Goal: Task Accomplishment & Management: Manage account settings

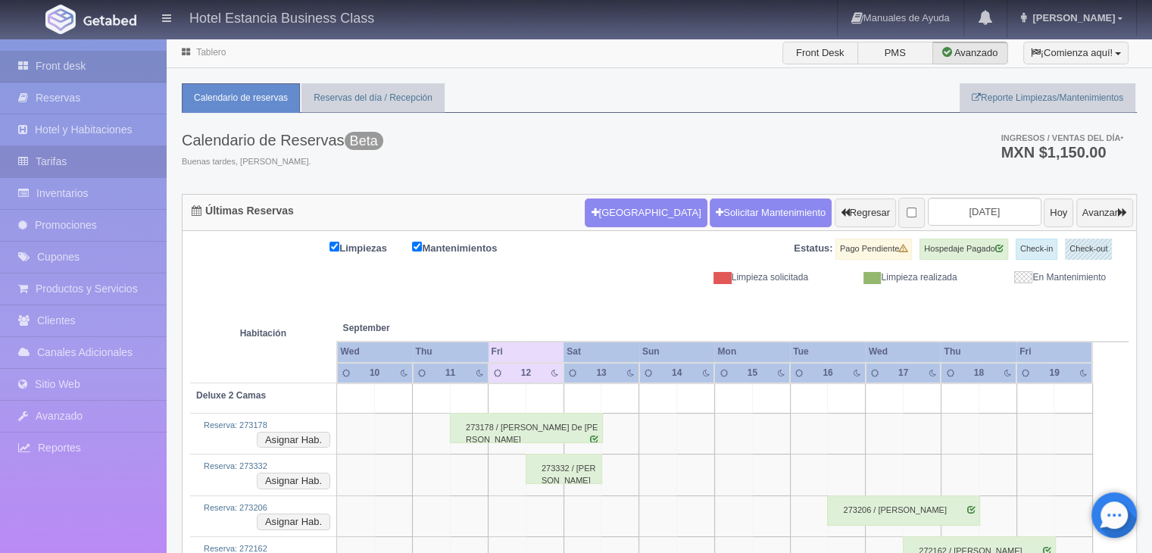
click at [52, 163] on link "Tarifas" at bounding box center [83, 161] width 167 height 31
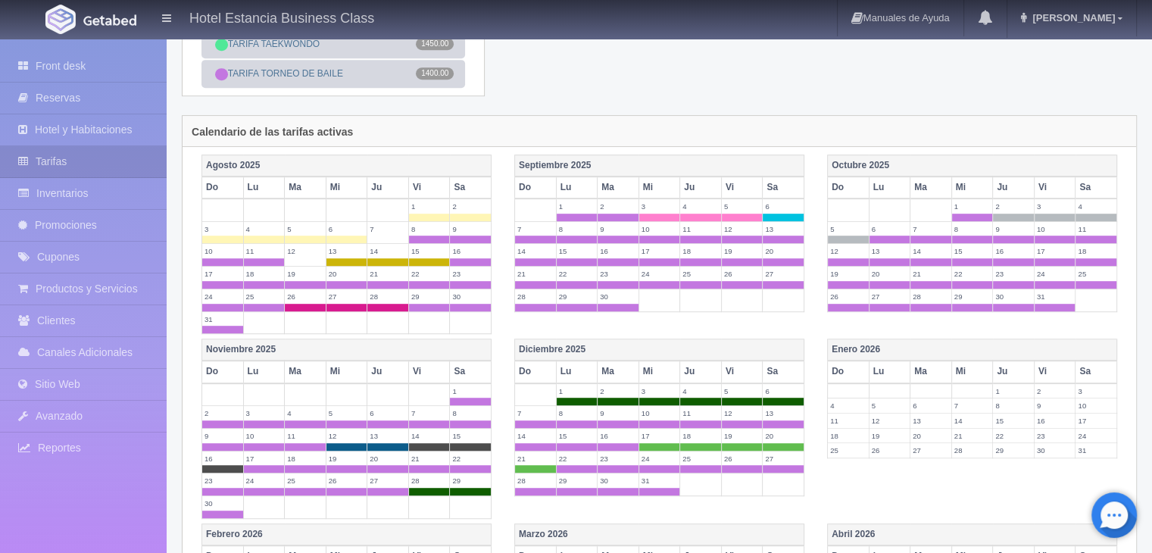
scroll to position [824, 0]
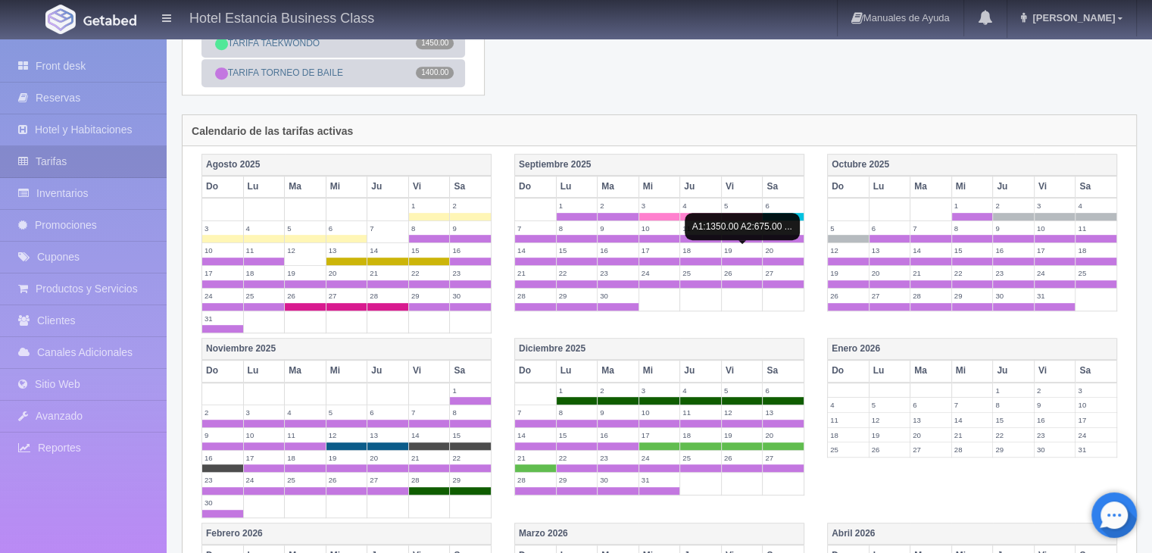
click at [733, 242] on span at bounding box center [742, 239] width 41 height 8
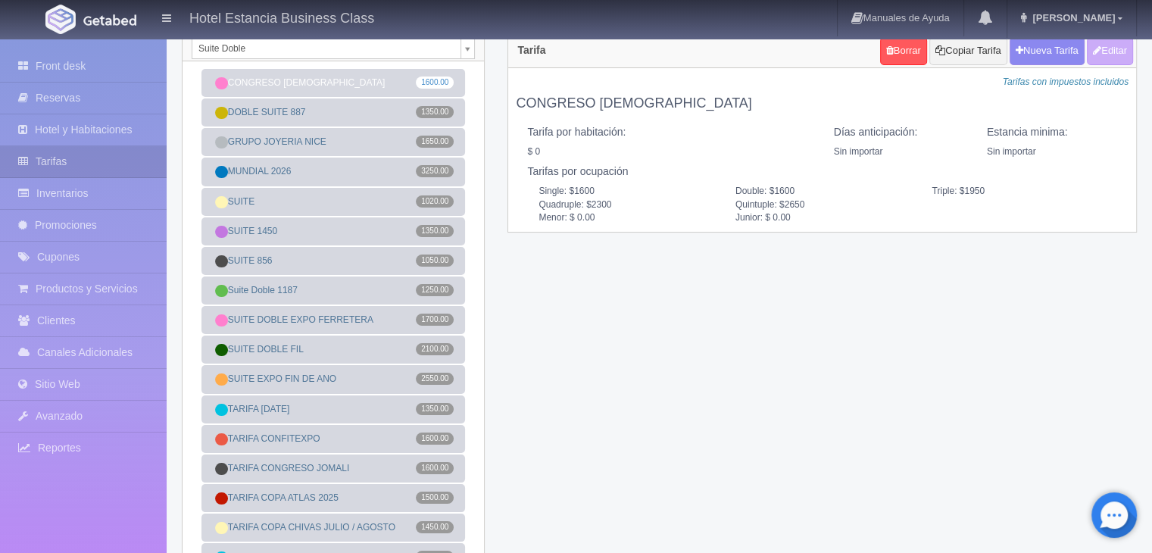
scroll to position [39, 0]
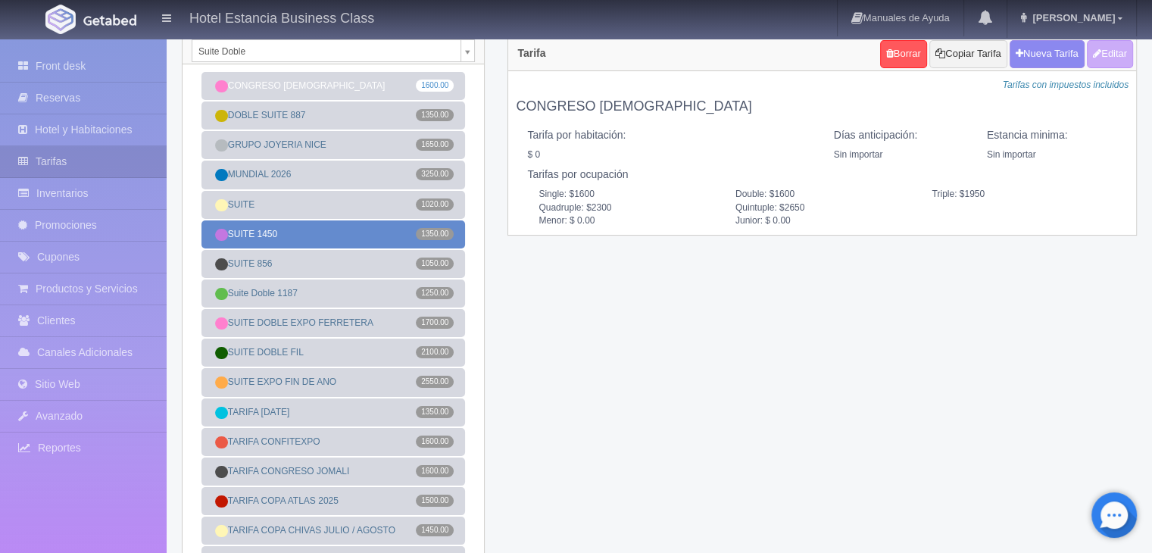
click at [246, 239] on link "SUITE 1450 1350.00" at bounding box center [334, 234] width 264 height 28
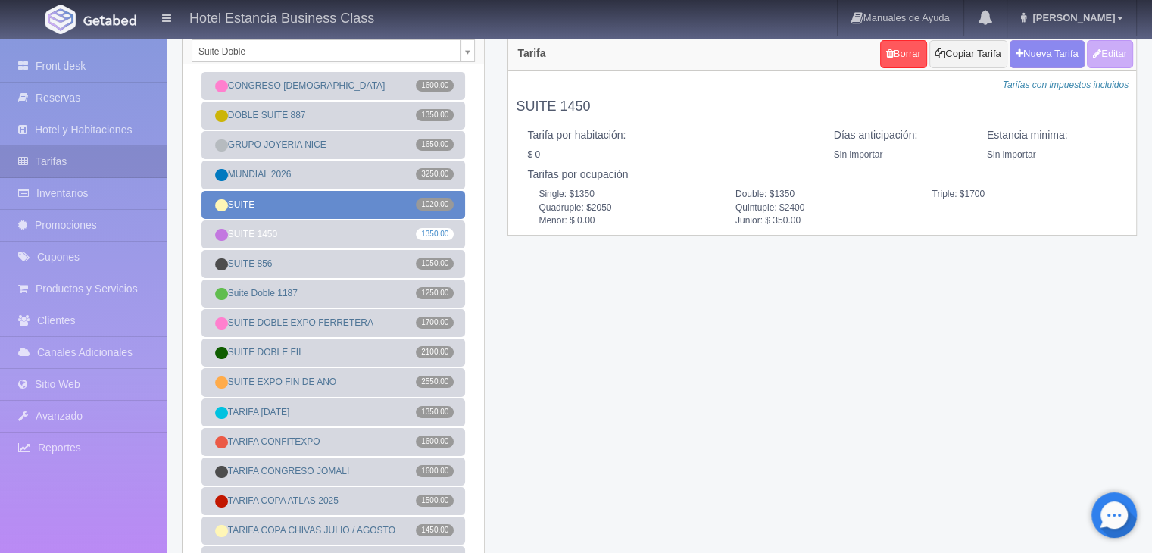
click at [273, 192] on link "SUITE 1020.00" at bounding box center [334, 205] width 264 height 28
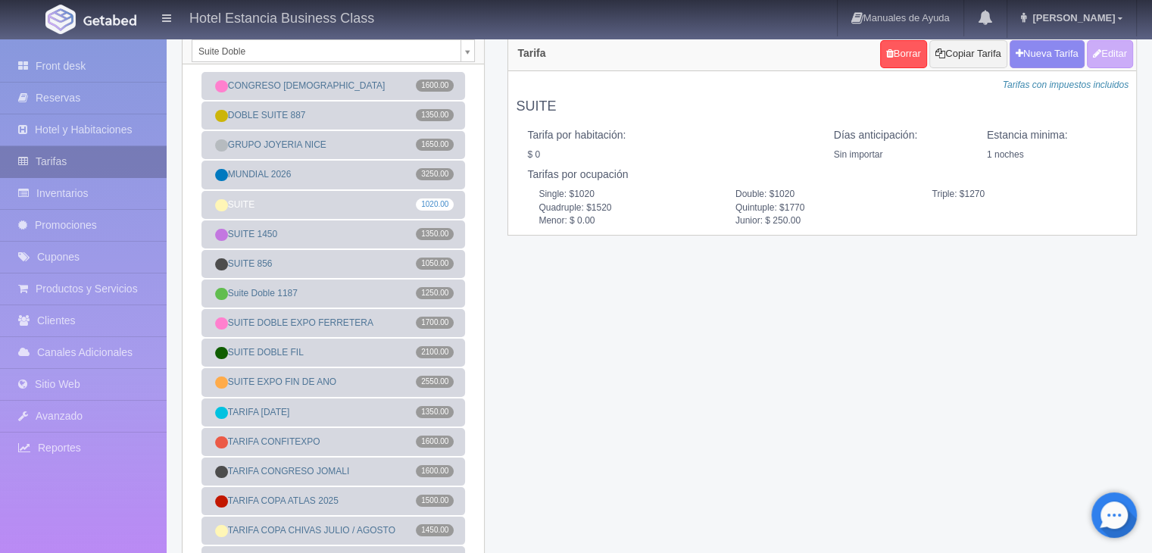
click at [97, 175] on link "Tarifas" at bounding box center [83, 161] width 167 height 31
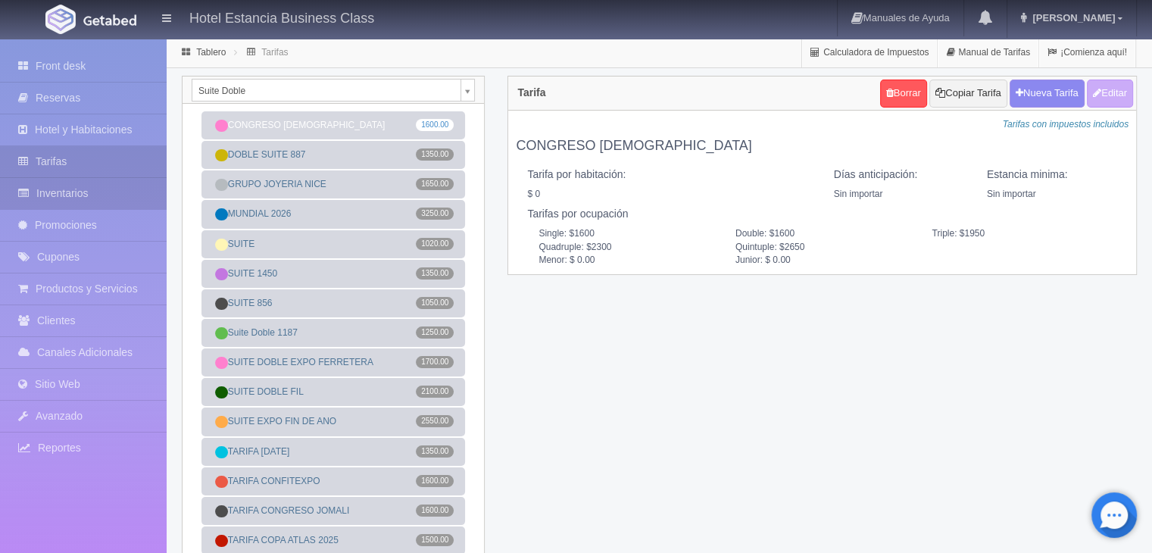
click at [54, 196] on link "Inventarios" at bounding box center [83, 193] width 167 height 31
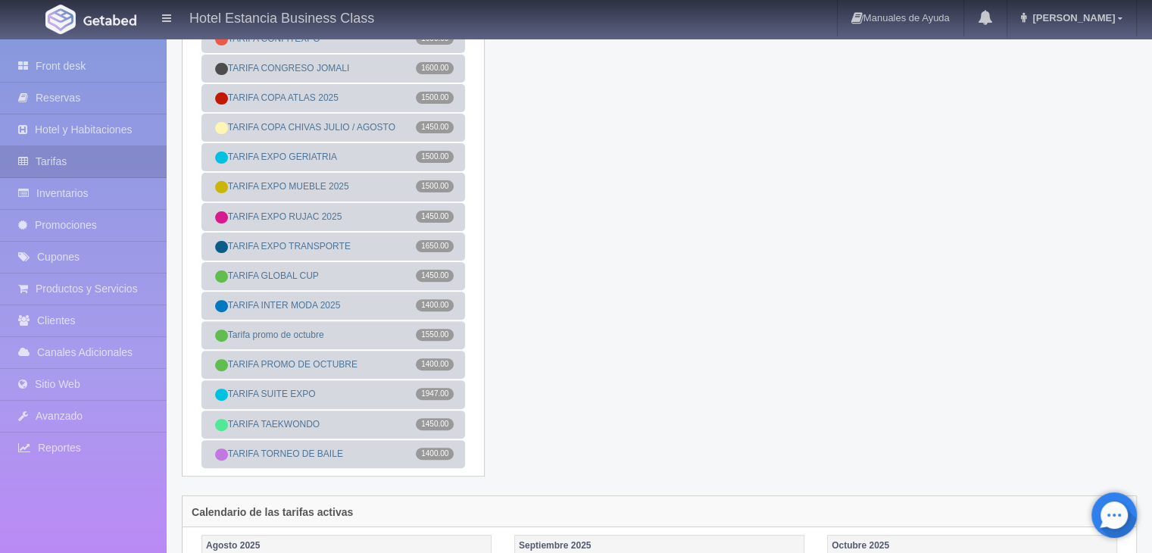
scroll to position [493, 0]
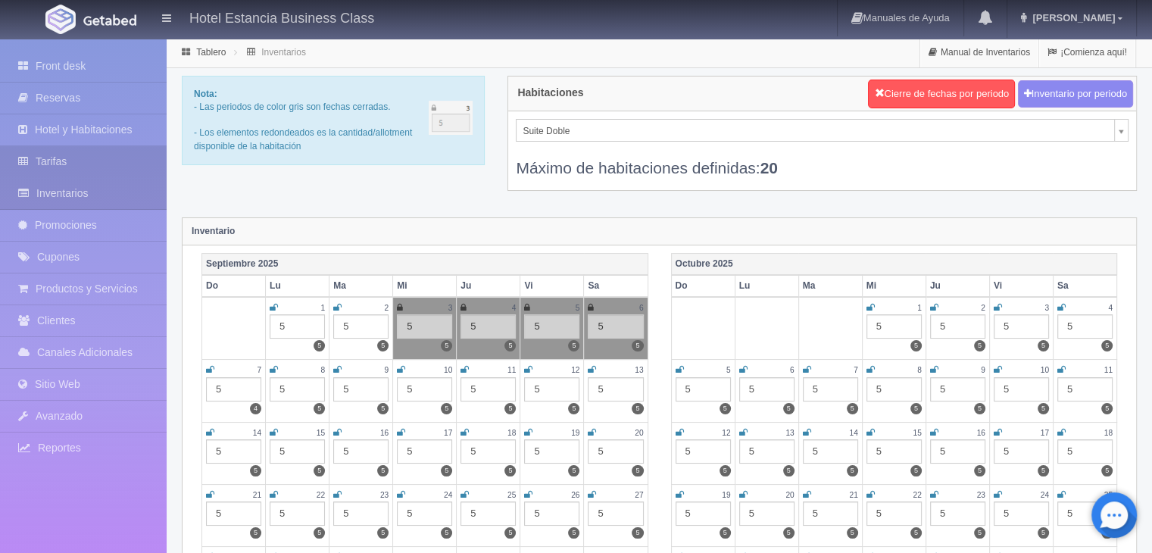
click at [99, 158] on link "Tarifas" at bounding box center [83, 161] width 167 height 31
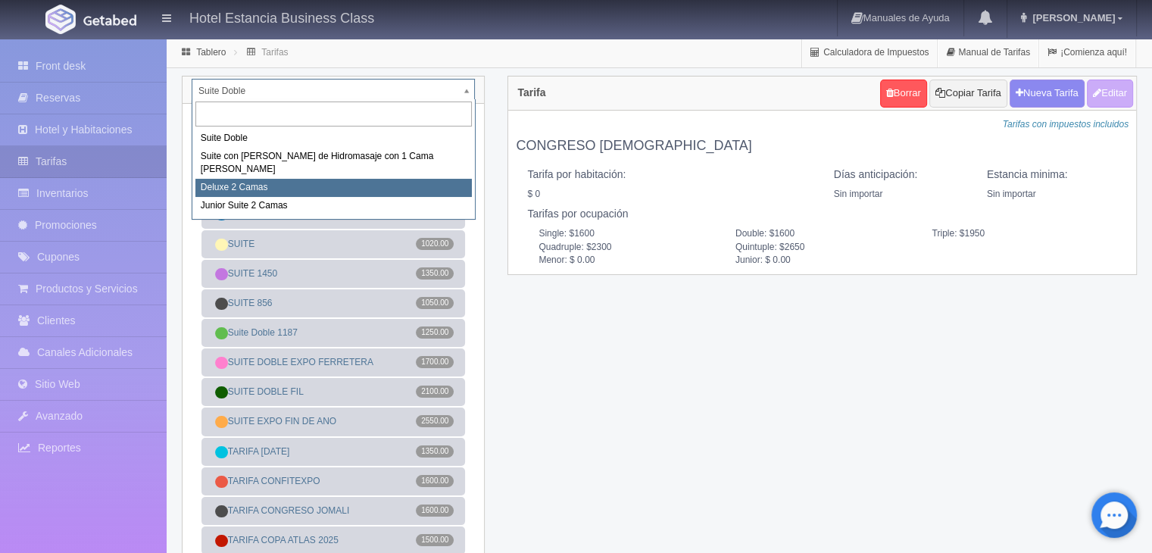
select select "2134"
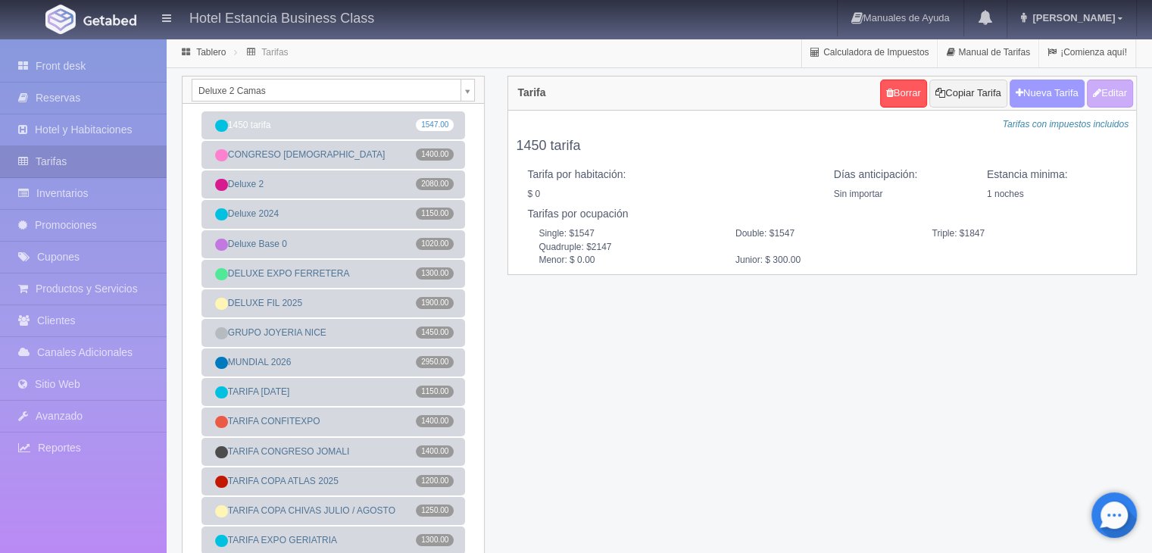
click at [1028, 95] on button "Nueva Tarifa" at bounding box center [1047, 94] width 75 height 28
select select
checkbox input "true"
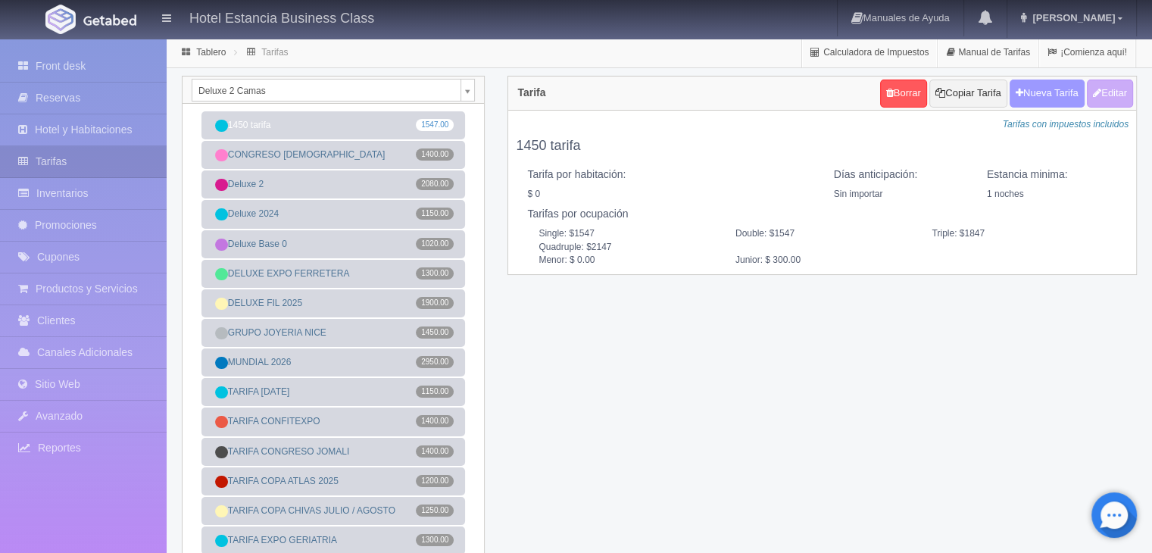
checkbox input "true"
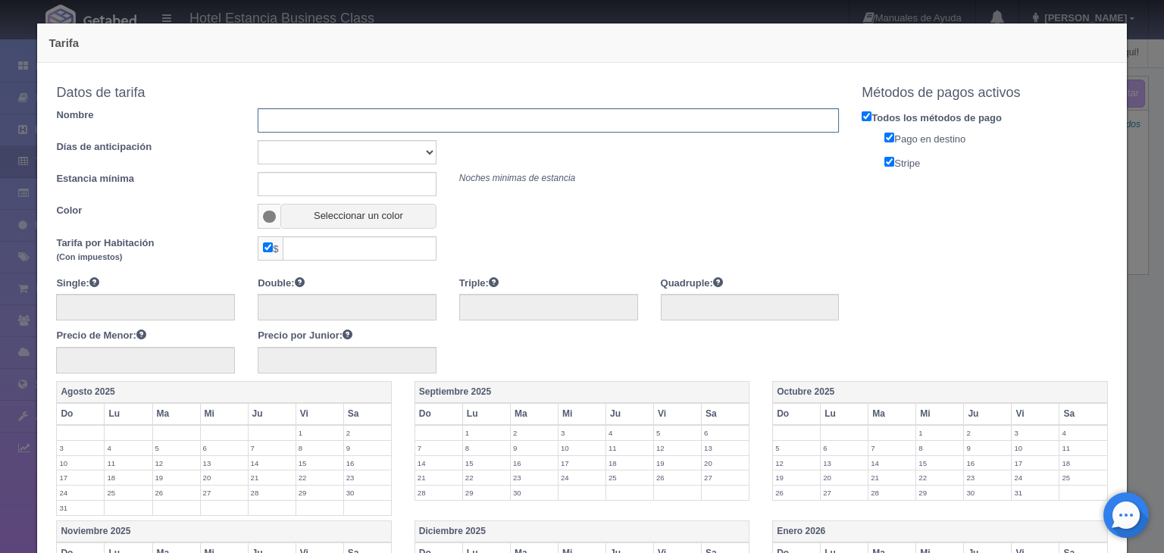
click at [280, 123] on input "text" at bounding box center [548, 120] width 581 height 24
type input "Tarifa deluxe 1180"
click at [296, 147] on select "Sin importar 1 2 3 4 5 6 7 8 9 10" at bounding box center [347, 152] width 179 height 24
select select "0"
click at [258, 140] on select "Sin importar 1 2 3 4 5 6 7 8 9 10" at bounding box center [347, 152] width 179 height 24
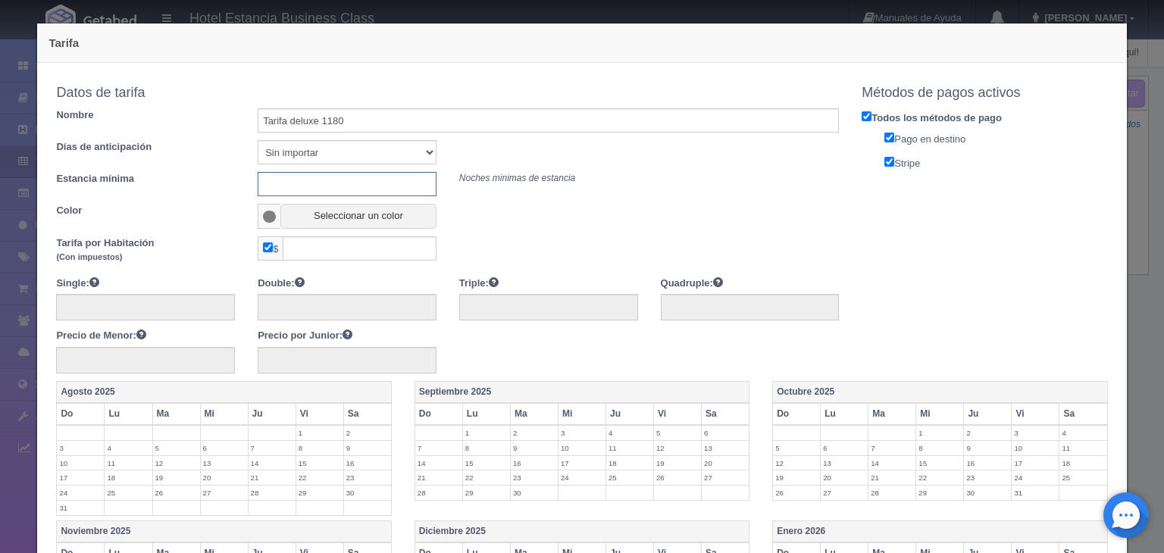
click at [305, 174] on input "text" at bounding box center [347, 184] width 179 height 24
type input "1"
click at [264, 211] on span at bounding box center [269, 217] width 13 height 12
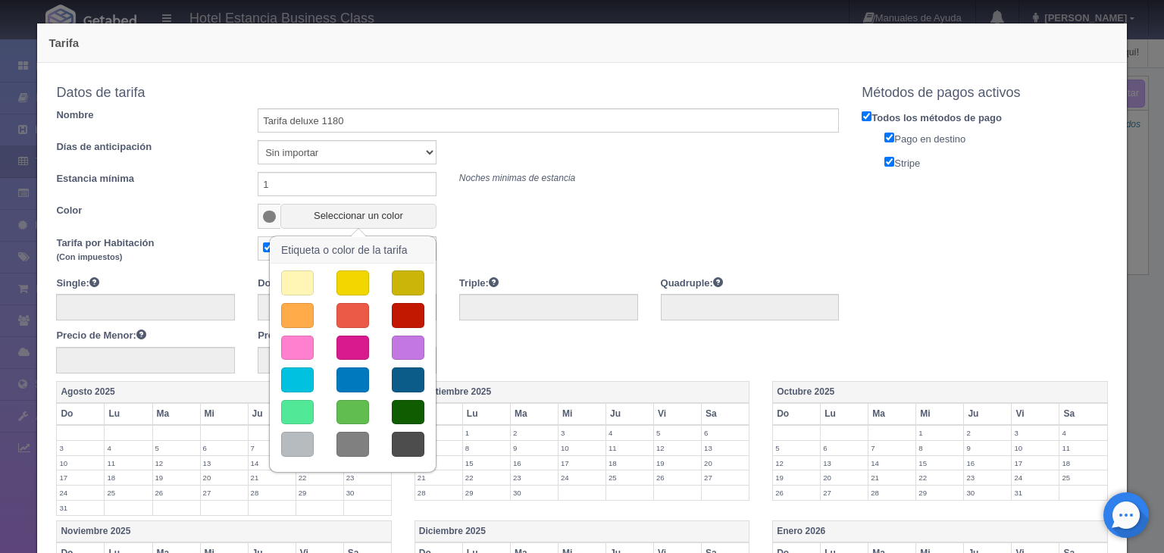
click at [353, 320] on button "button" at bounding box center [352, 315] width 33 height 25
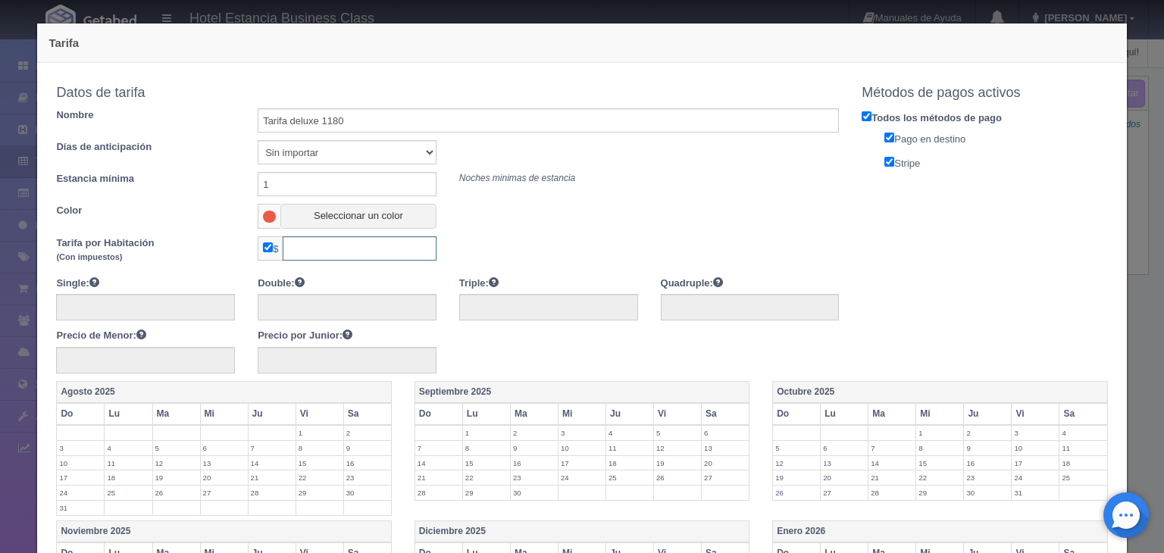
click at [346, 244] on input "text" at bounding box center [359, 248] width 153 height 24
type input "1180"
click at [109, 307] on input "text" at bounding box center [145, 307] width 179 height 27
click at [321, 295] on input "text" at bounding box center [347, 307] width 179 height 27
click at [267, 249] on input "checkbox" at bounding box center [268, 247] width 10 height 10
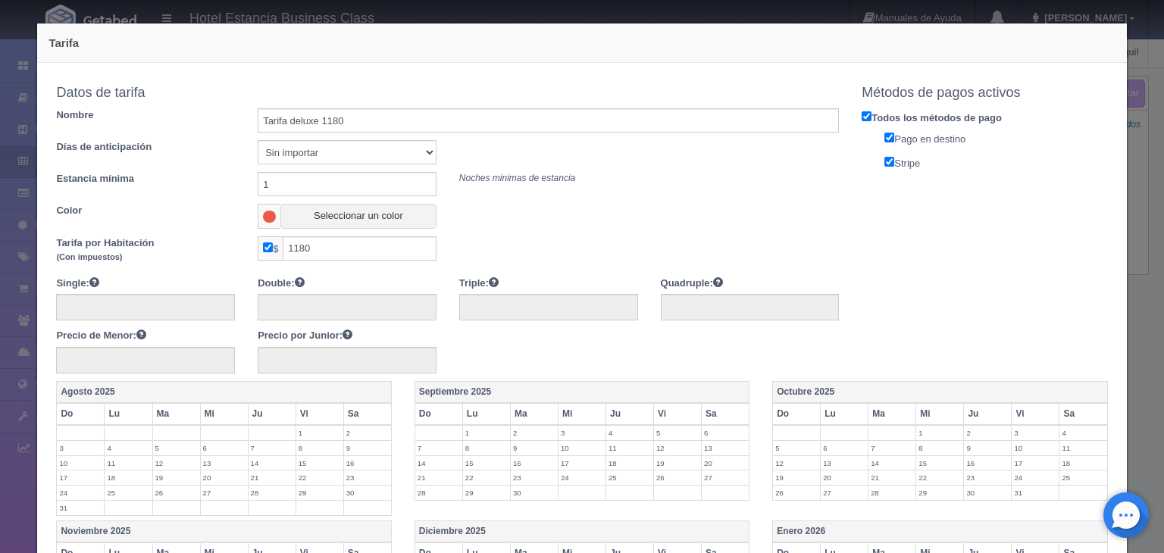
checkbox input "false"
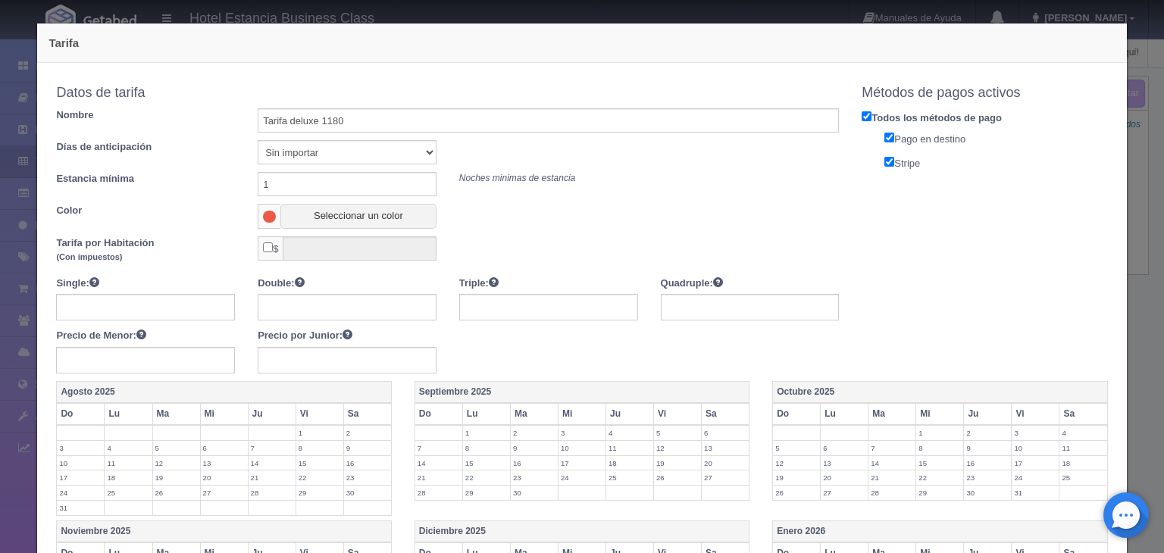
click at [267, 249] on input "checkbox" at bounding box center [268, 247] width 10 height 10
checkbox input "true"
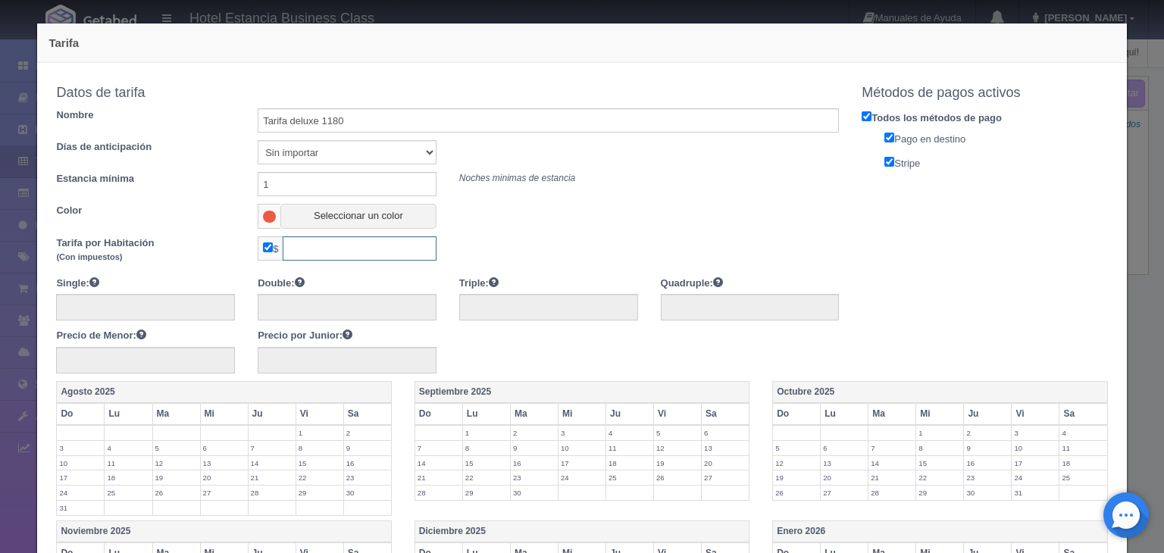
click at [315, 249] on input "text" at bounding box center [359, 248] width 153 height 24
type input "1180"
click at [230, 268] on div "Tarifa por Habitación (Con impuestos) $ 1180 Single: Double: Triple: Quadruple:…" at bounding box center [447, 304] width 783 height 137
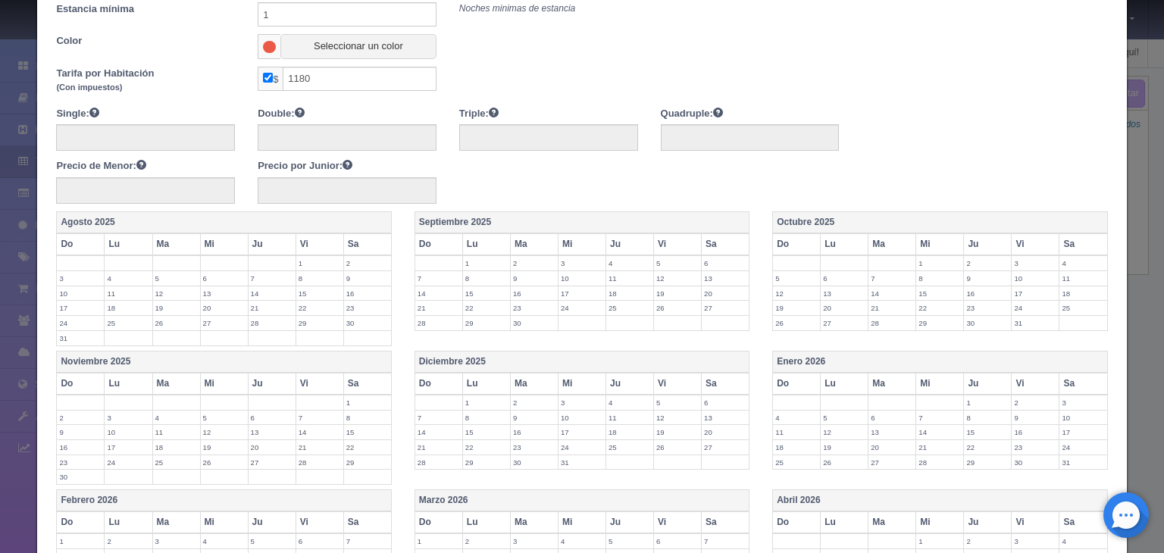
scroll to position [236, 0]
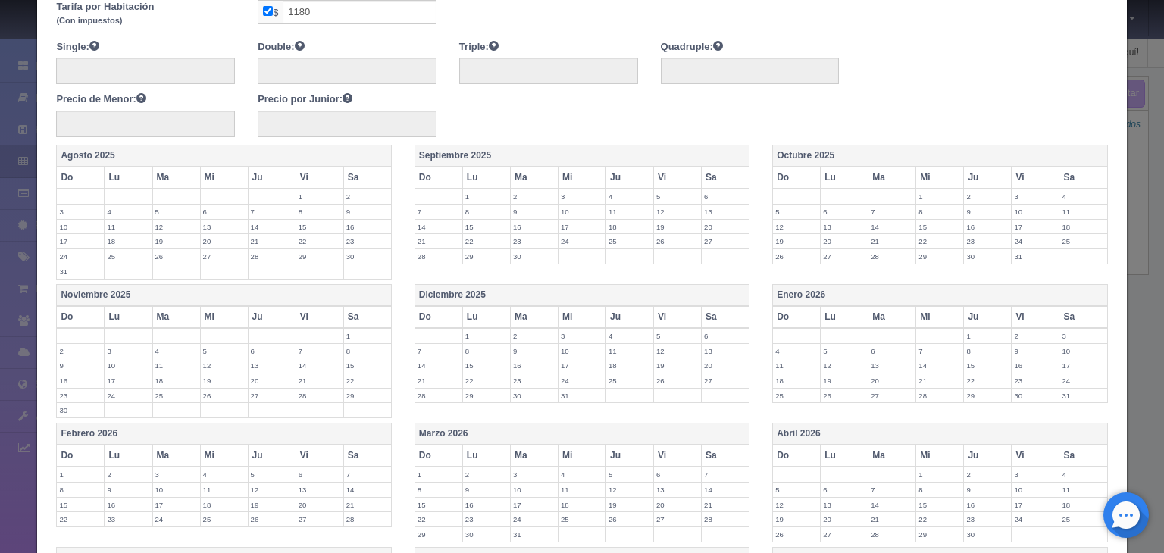
click at [518, 207] on label "9" at bounding box center [534, 212] width 47 height 14
drag, startPoint x: 661, startPoint y: 208, endPoint x: 660, endPoint y: 245, distance: 37.2
click at [660, 245] on tbody "1 2 3 4 5 6 7 8 9 10 11 12 13 14 15 16 17 18 19 20 21 22 23 24 25 26 27 28 29 30" at bounding box center [581, 226] width 334 height 75
click at [667, 208] on label "12" at bounding box center [677, 212] width 47 height 14
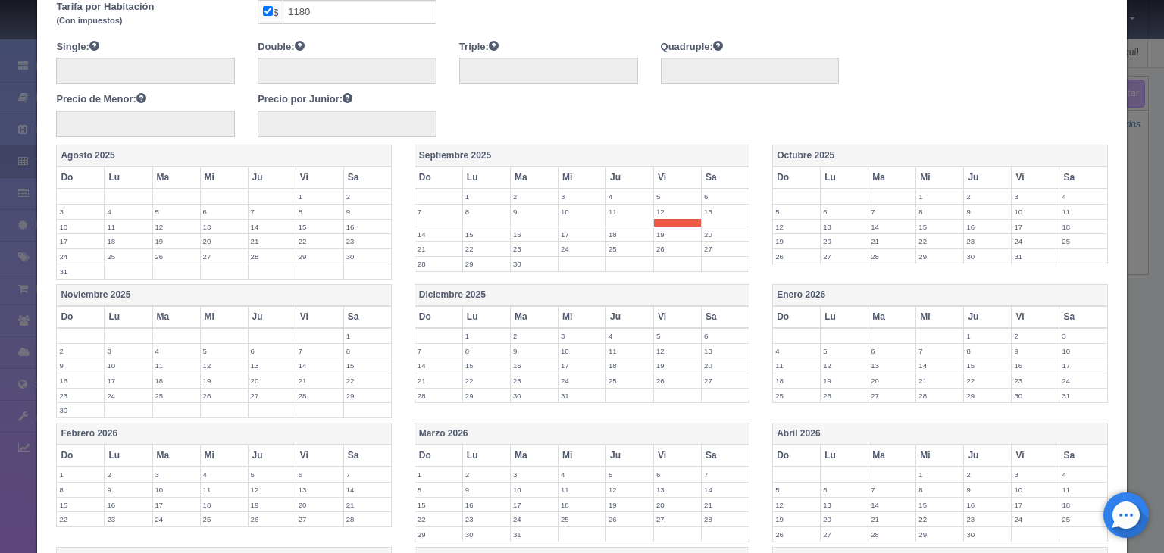
click at [708, 210] on label "13" at bounding box center [725, 212] width 47 height 14
click at [714, 230] on label "20" at bounding box center [725, 234] width 47 height 14
click at [655, 231] on label "19" at bounding box center [677, 234] width 47 height 14
click at [625, 231] on label "18" at bounding box center [629, 234] width 47 height 14
click at [622, 257] on label "25" at bounding box center [629, 256] width 47 height 14
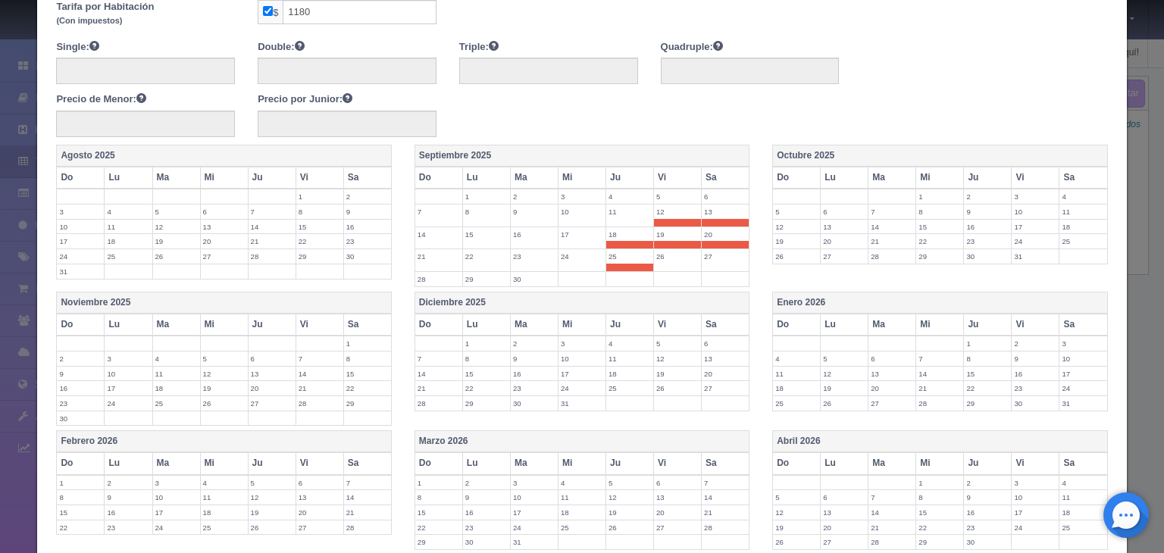
click at [664, 252] on label "26" at bounding box center [677, 256] width 47 height 14
click at [715, 255] on label "27" at bounding box center [725, 256] width 47 height 14
click at [519, 275] on label "30" at bounding box center [534, 279] width 47 height 14
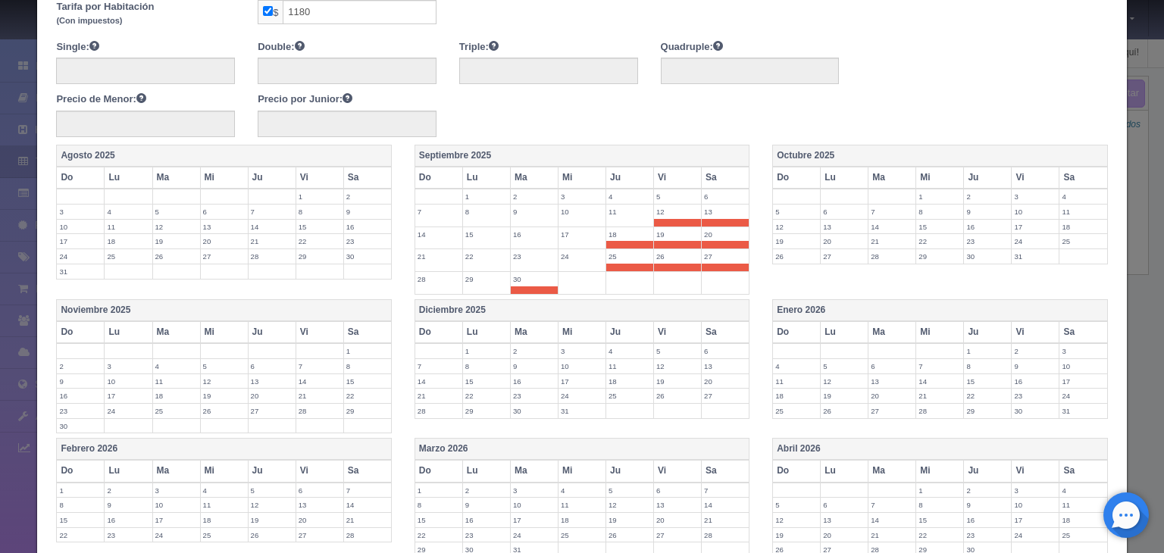
click at [573, 252] on label "24" at bounding box center [581, 256] width 47 height 14
click at [530, 235] on label "16" at bounding box center [534, 234] width 47 height 14
click at [565, 234] on label "17" at bounding box center [581, 234] width 47 height 14
click at [517, 264] on td "23" at bounding box center [534, 260] width 48 height 23
click at [478, 257] on label "22" at bounding box center [486, 256] width 47 height 14
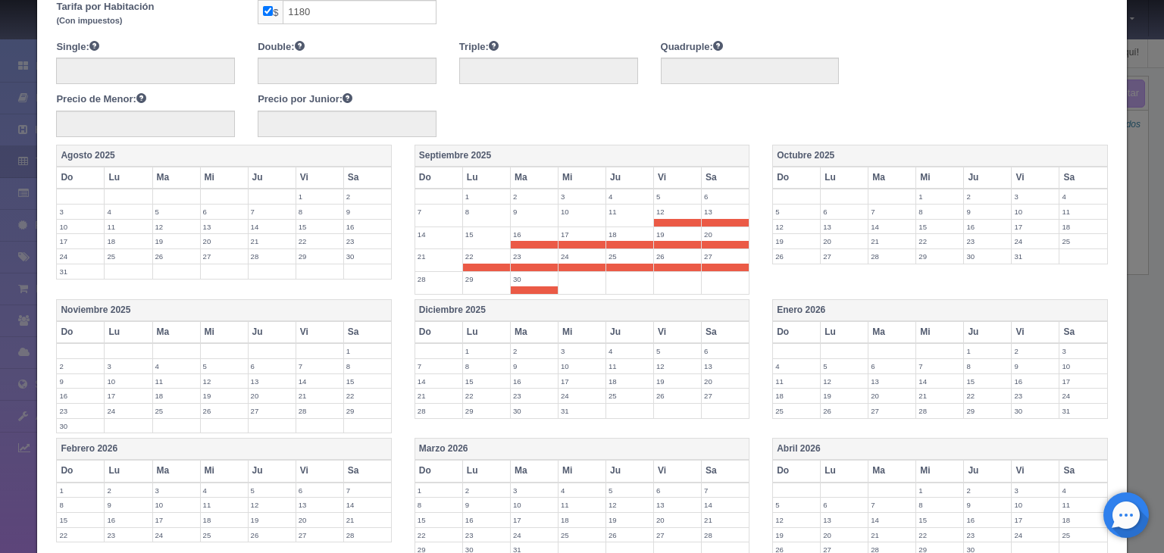
click at [470, 278] on label "29" at bounding box center [486, 279] width 47 height 14
click at [468, 236] on label "15" at bounding box center [486, 234] width 47 height 14
click at [445, 237] on label "14" at bounding box center [438, 234] width 47 height 14
click at [443, 261] on td "21" at bounding box center [438, 260] width 48 height 23
click at [439, 272] on label "28" at bounding box center [438, 279] width 47 height 14
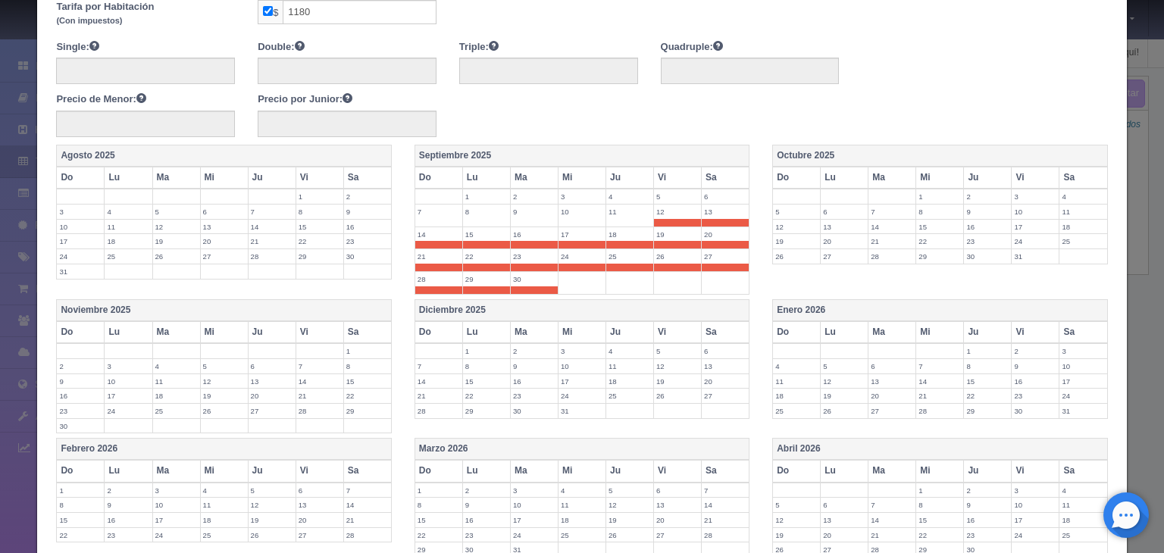
click at [464, 236] on label "15" at bounding box center [486, 234] width 47 height 14
click at [520, 234] on label "16" at bounding box center [534, 234] width 47 height 14
click at [491, 253] on label "22" at bounding box center [486, 256] width 47 height 14
click at [527, 257] on label "23" at bounding box center [534, 256] width 47 height 14
click at [564, 258] on label "24" at bounding box center [581, 256] width 47 height 14
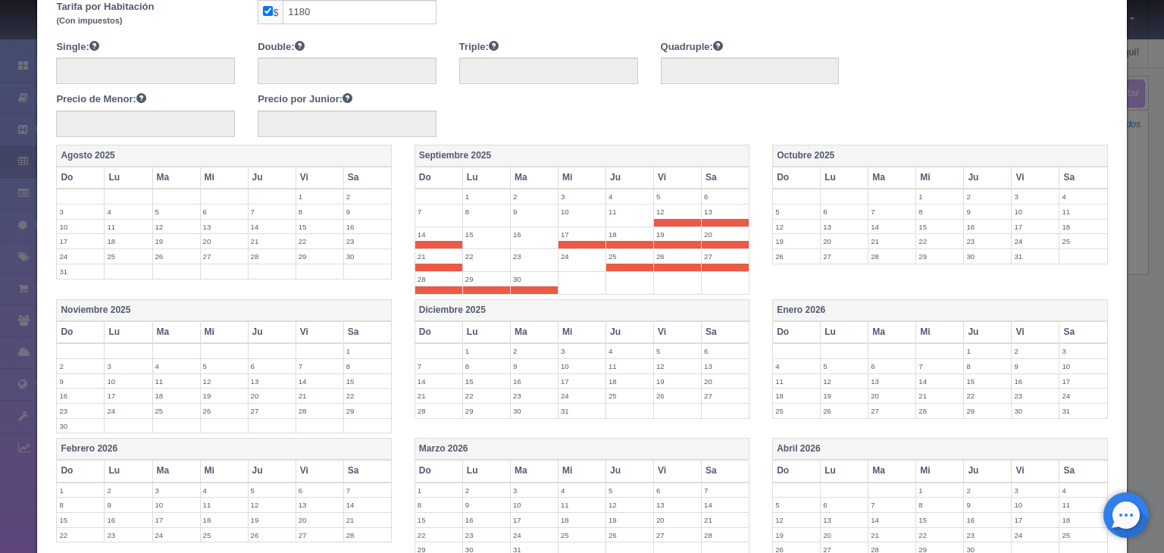
click at [570, 235] on label "17" at bounding box center [581, 234] width 47 height 14
click at [597, 238] on td "17" at bounding box center [582, 238] width 48 height 23
click at [606, 241] on span at bounding box center [629, 245] width 47 height 8
click at [584, 241] on span at bounding box center [581, 245] width 47 height 8
click at [621, 255] on label "25" at bounding box center [629, 256] width 47 height 14
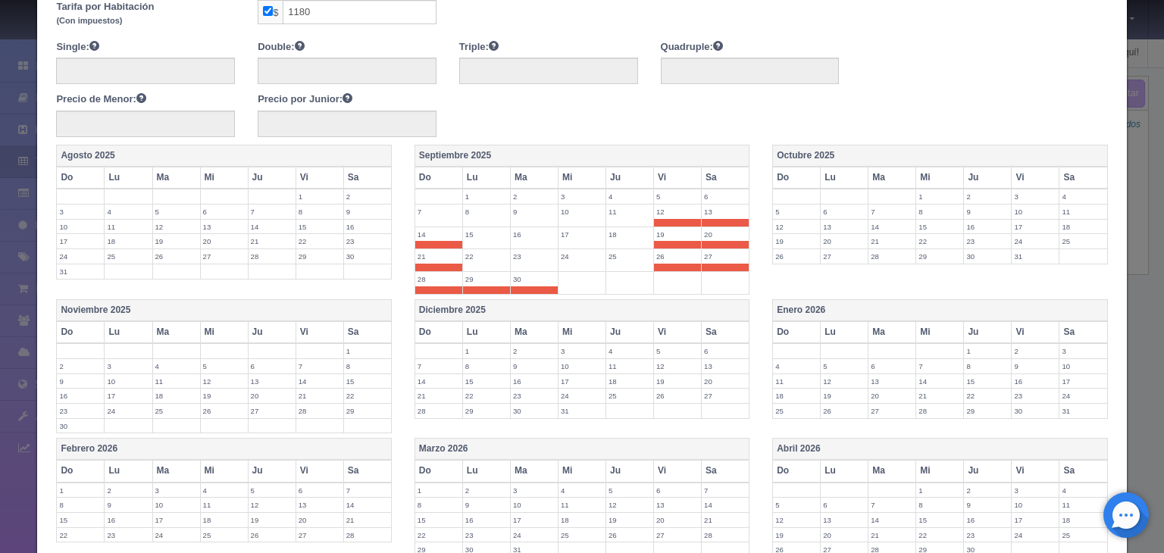
click at [489, 274] on label "29" at bounding box center [486, 279] width 47 height 14
click at [527, 276] on label "30" at bounding box center [534, 279] width 47 height 14
click at [440, 276] on label "28" at bounding box center [438, 279] width 47 height 14
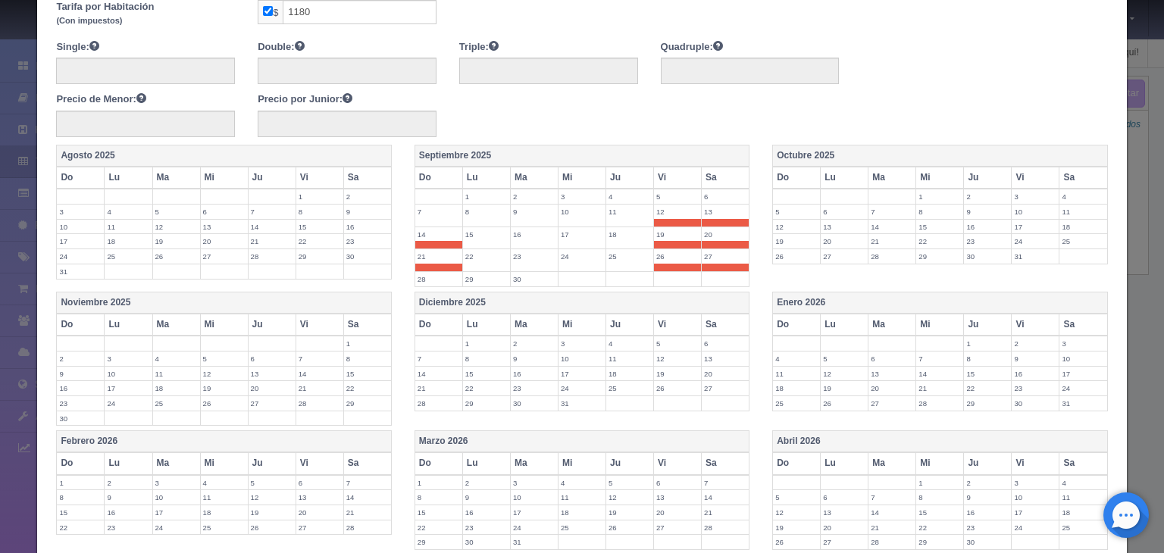
click at [436, 243] on span at bounding box center [438, 245] width 47 height 8
click at [439, 264] on span at bounding box center [438, 268] width 47 height 8
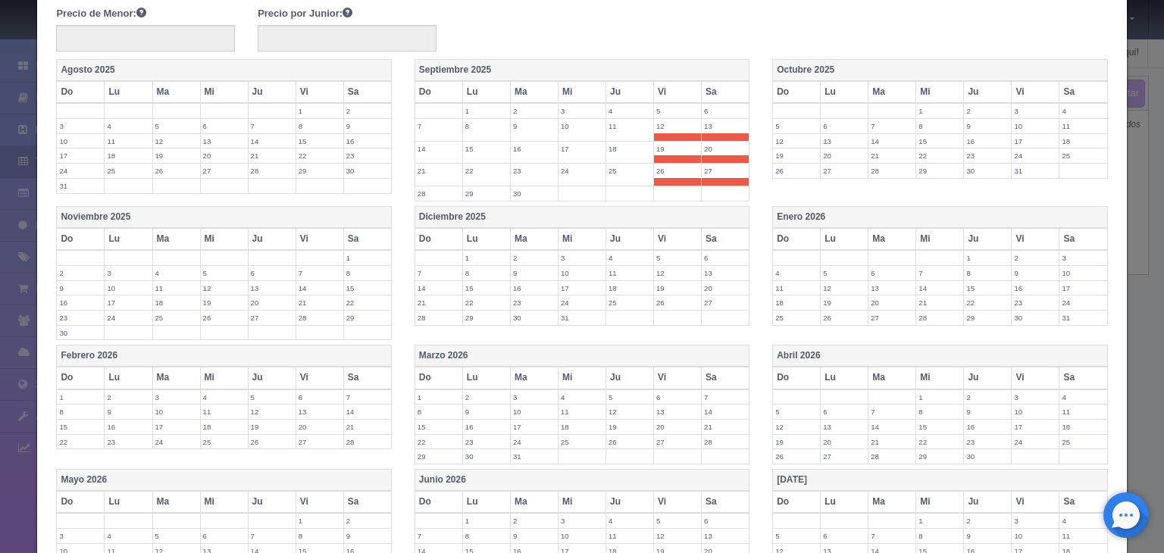
scroll to position [495, 0]
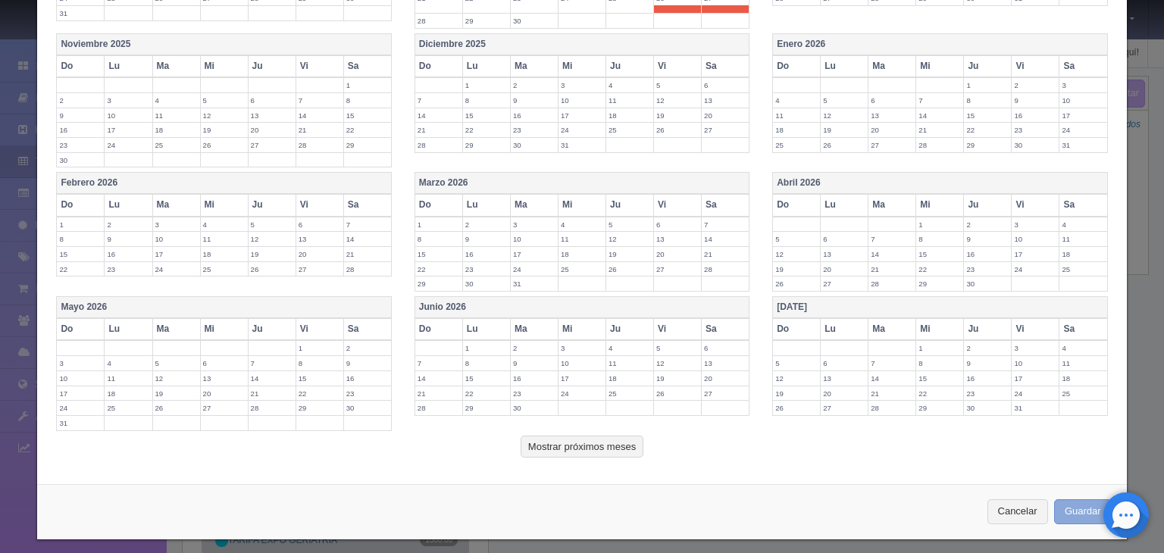
click at [1059, 504] on button "Guardar" at bounding box center [1083, 511] width 58 height 25
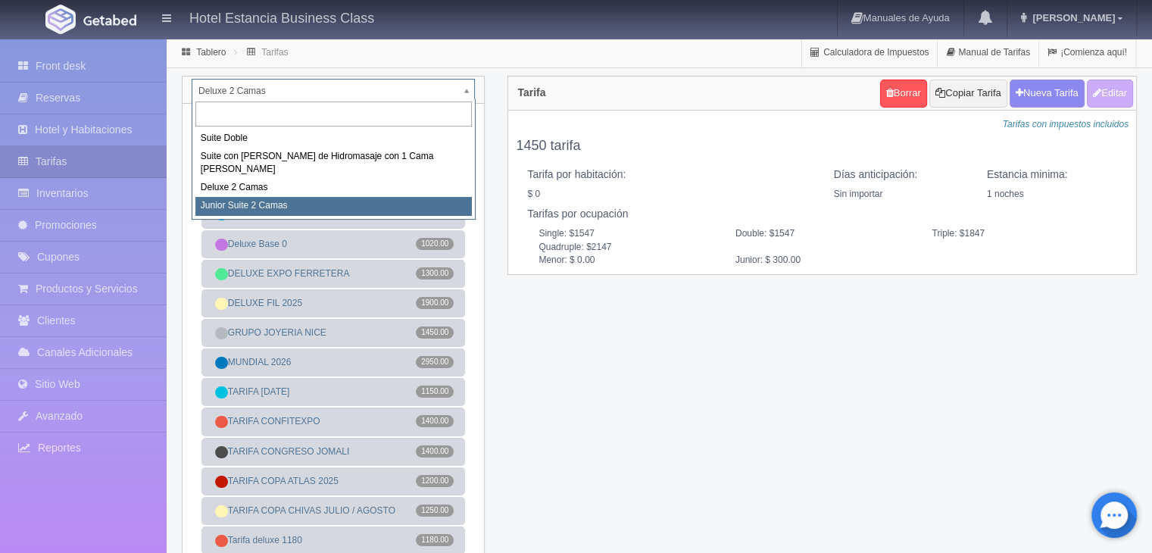
select select "2164"
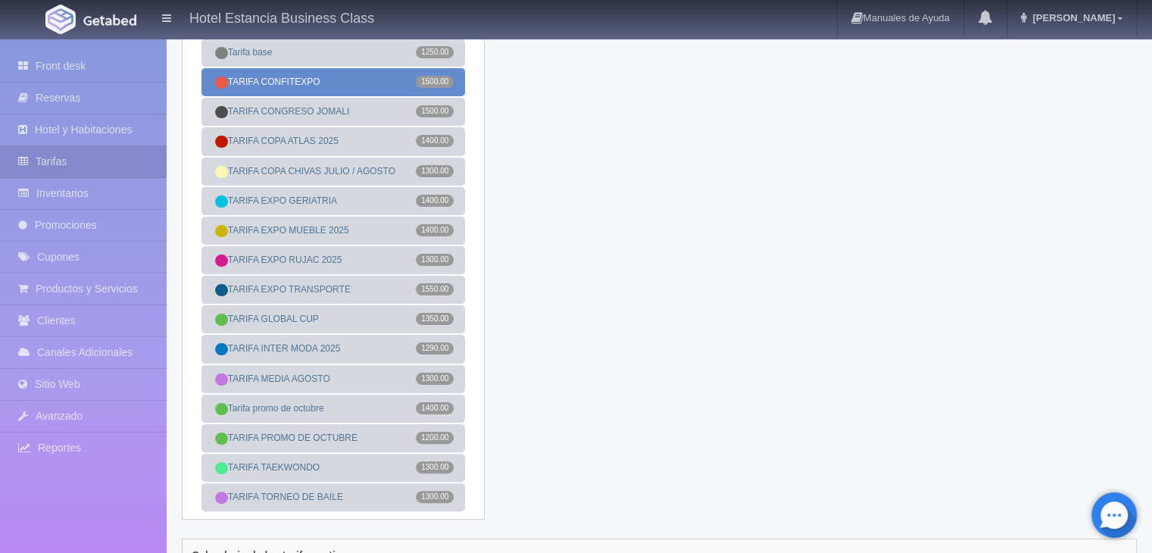
scroll to position [281, 0]
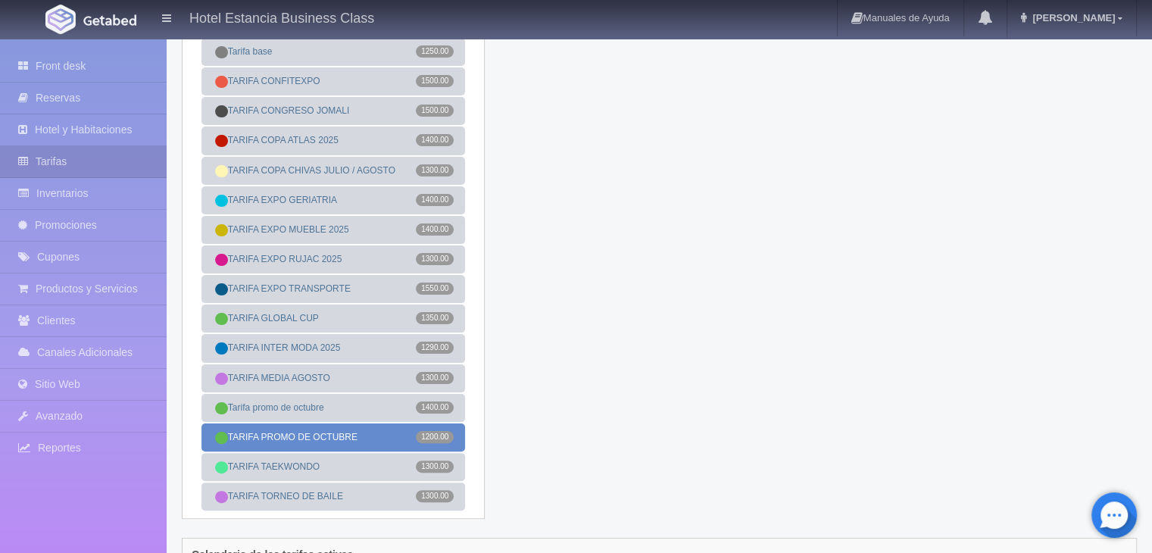
click at [310, 441] on link "TARIFA PROMO DE OCTUBRE 1200.00" at bounding box center [334, 438] width 264 height 28
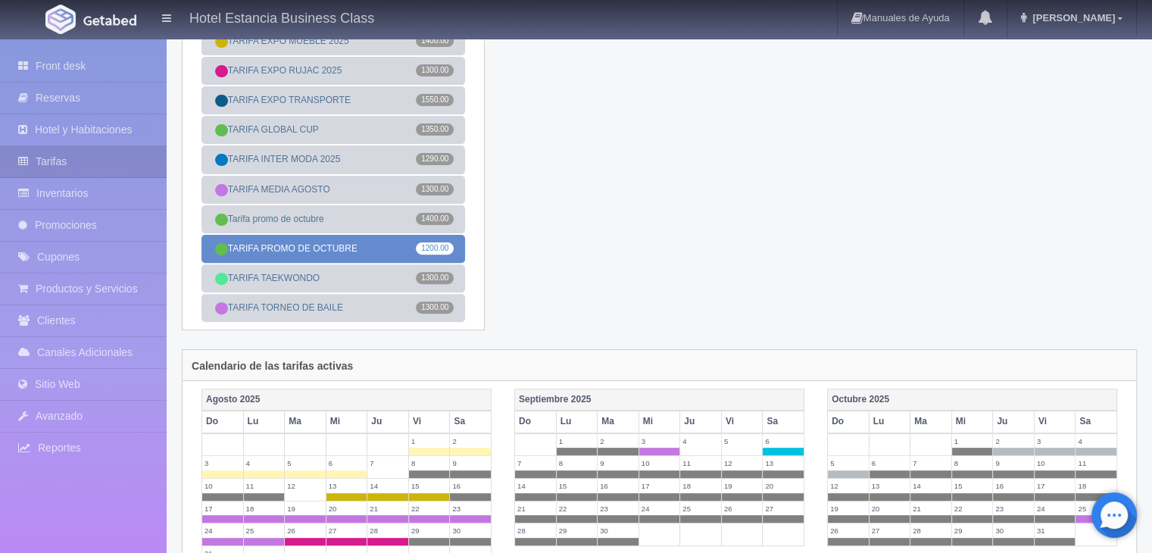
scroll to position [591, 0]
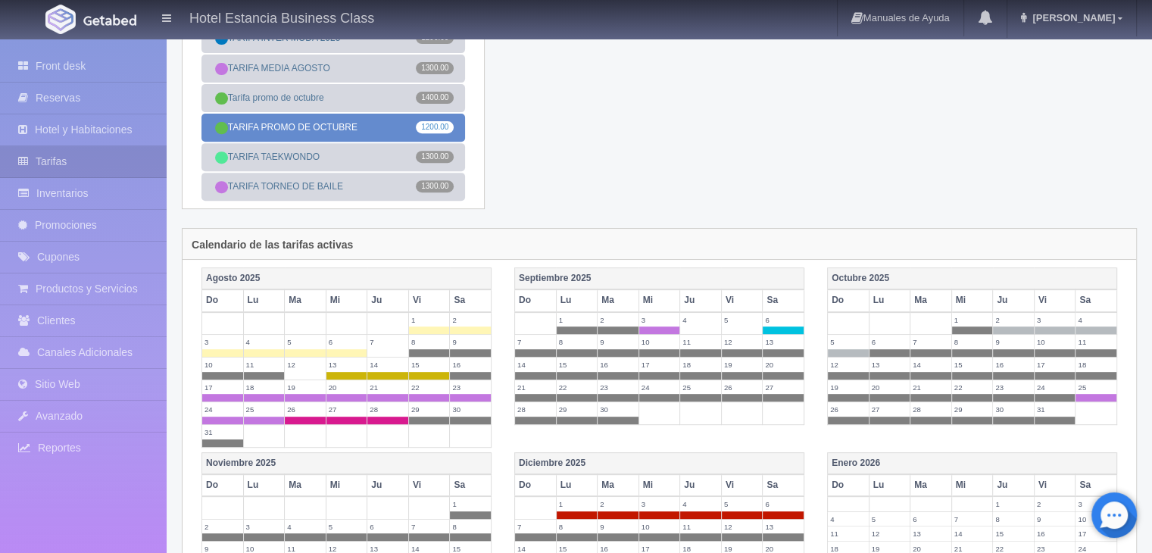
click at [364, 135] on link "TARIFA PROMO DE OCTUBRE 1200.00" at bounding box center [334, 128] width 264 height 28
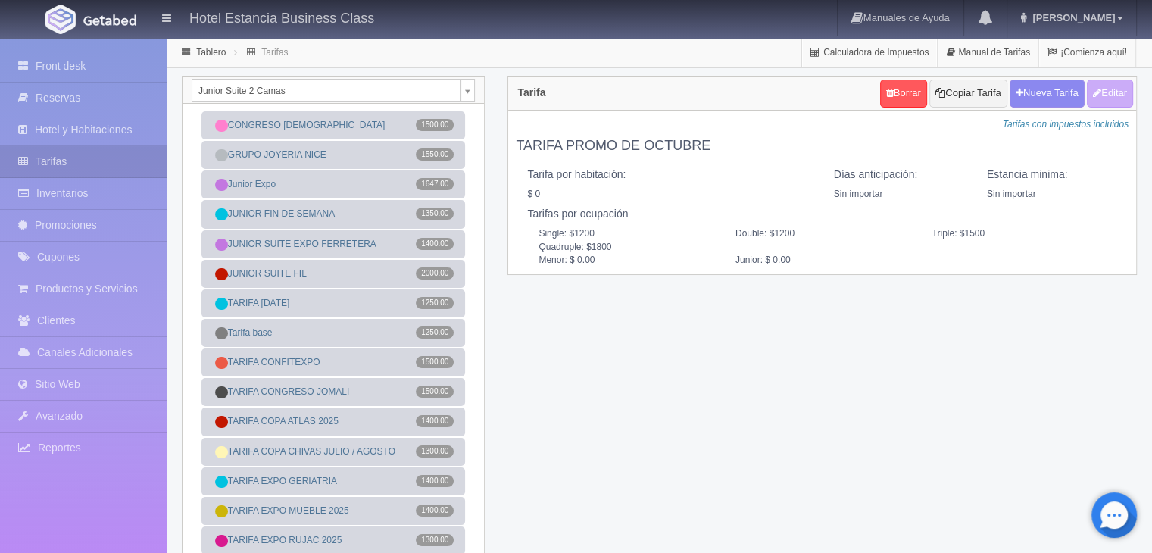
scroll to position [0, 0]
click at [981, 89] on button "Copiar Tarifa" at bounding box center [968, 94] width 77 height 28
select select
type input "TARIFA PROMO DE OCTUBRE"
select select "0"
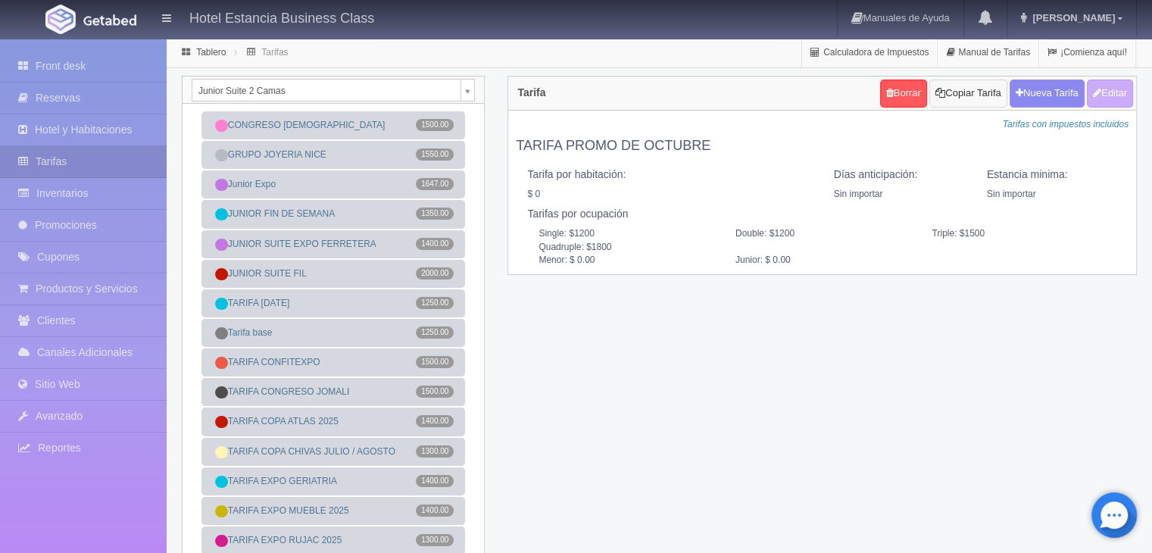
type input "0"
checkbox input "false"
type input "1200"
type input "1500"
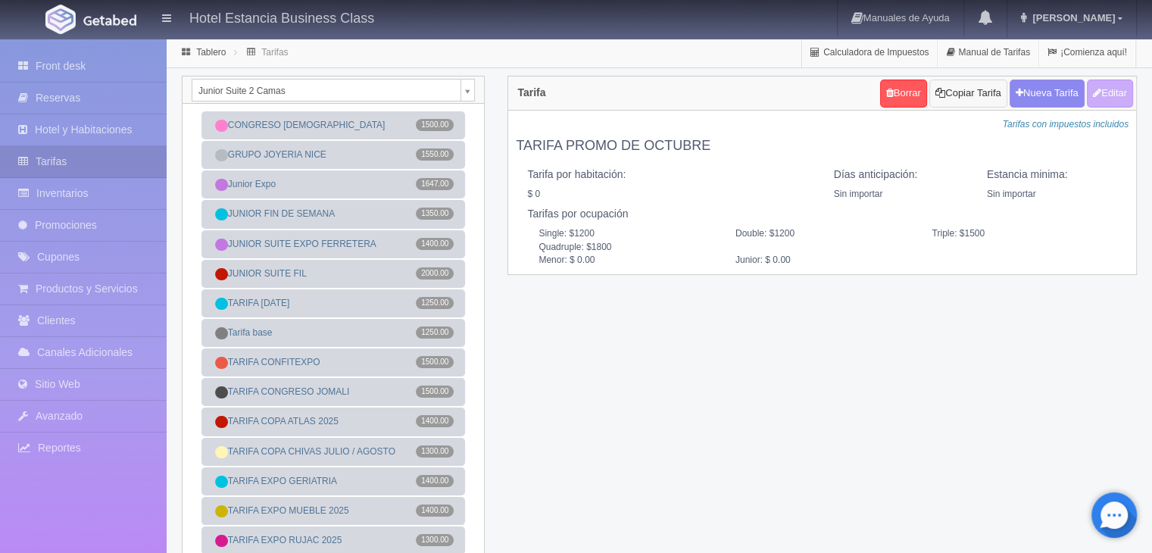
type input "1800"
type input "0.00"
checkbox input "true"
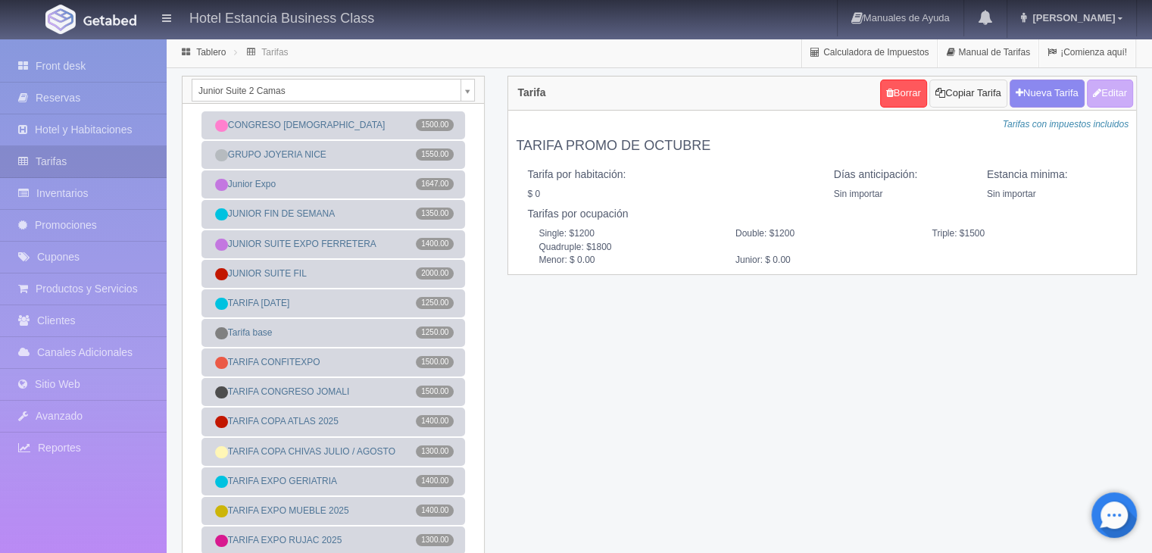
checkbox input "true"
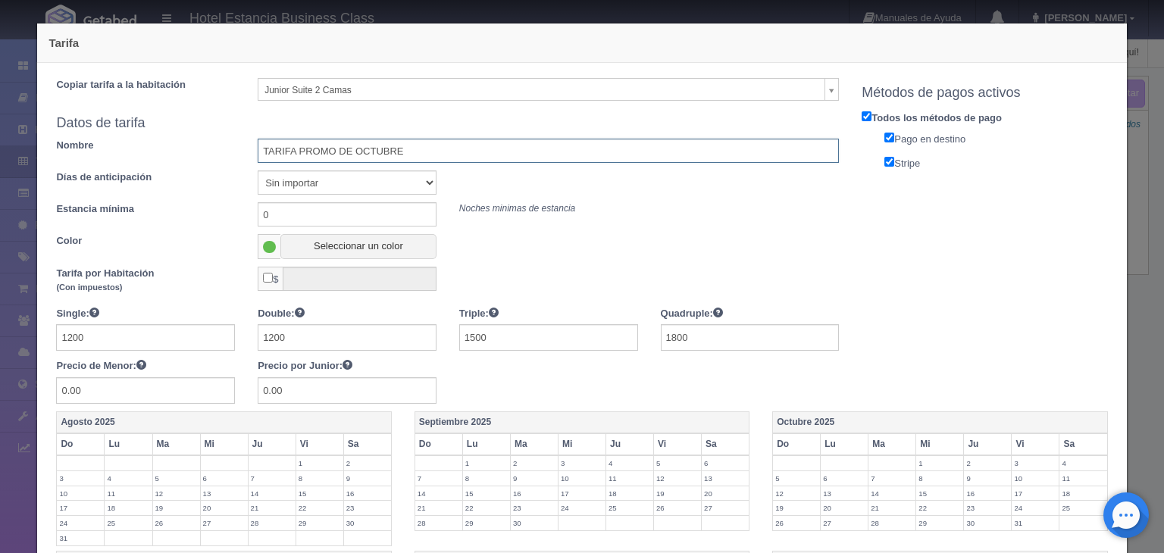
drag, startPoint x: 405, startPoint y: 147, endPoint x: 233, endPoint y: 142, distance: 172.1
click at [233, 142] on div "Nombre TARIFA PROMO DE OCTUBRE" at bounding box center [447, 151] width 805 height 24
click at [1114, 96] on div "Copiar tarifa a la habitación Junior Suite 2 Camas Suite Doble Suite con [PERSO…" at bounding box center [581, 526] width 1089 height 927
click at [1118, 102] on div "Tarifa Copiar tarifa a la habitación Junior Suite 2 Camas Suite Doble Suite con…" at bounding box center [582, 540] width 1106 height 1080
click at [1137, 180] on div "Tarifa Copiar tarifa a la habitación Junior Suite 2 Camas Suite Doble Suite con…" at bounding box center [582, 276] width 1164 height 553
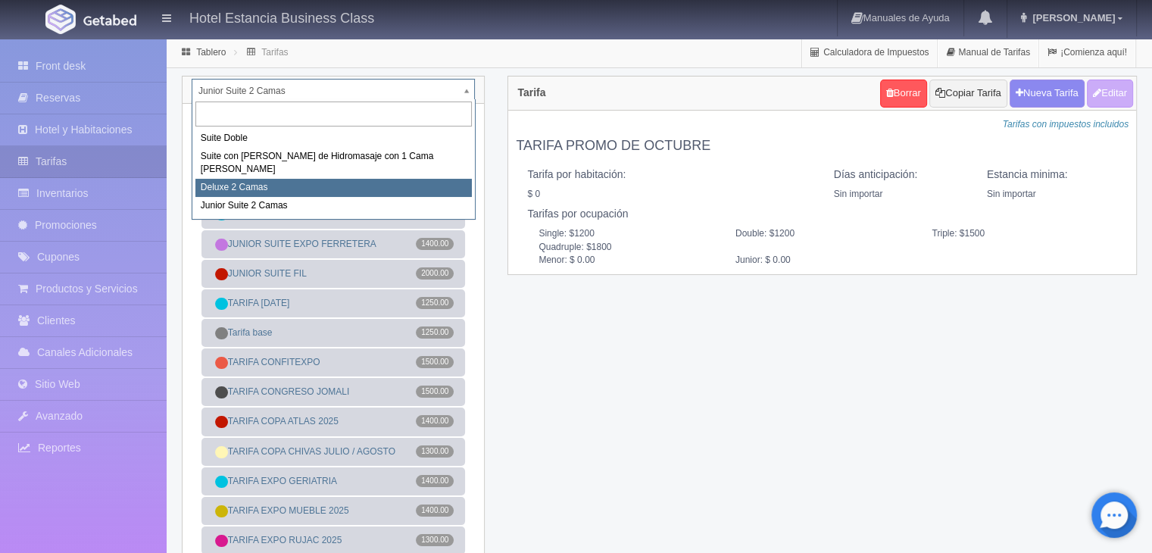
select select "2134"
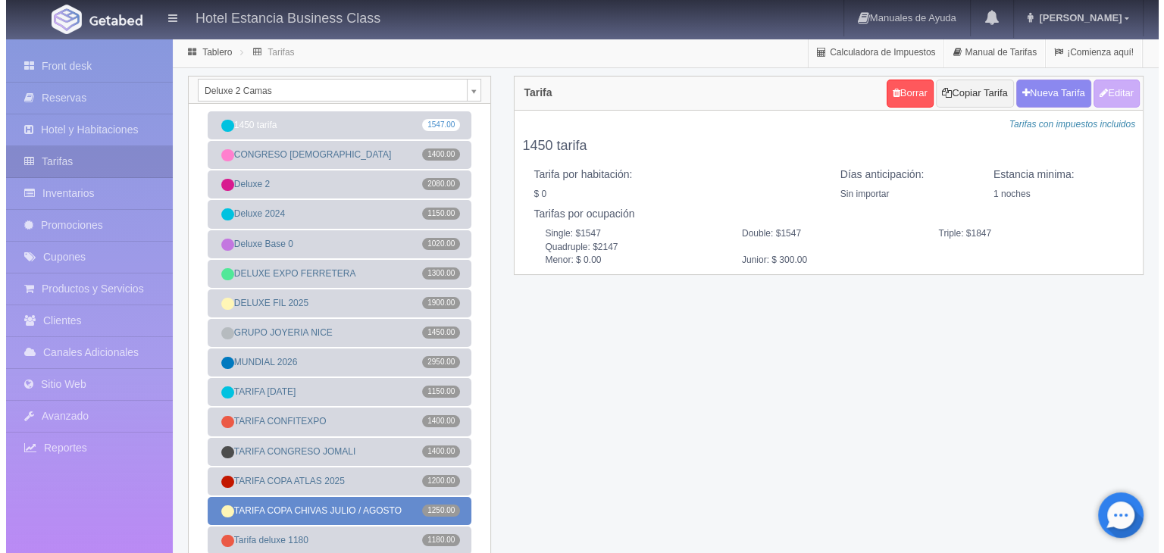
scroll to position [36, 0]
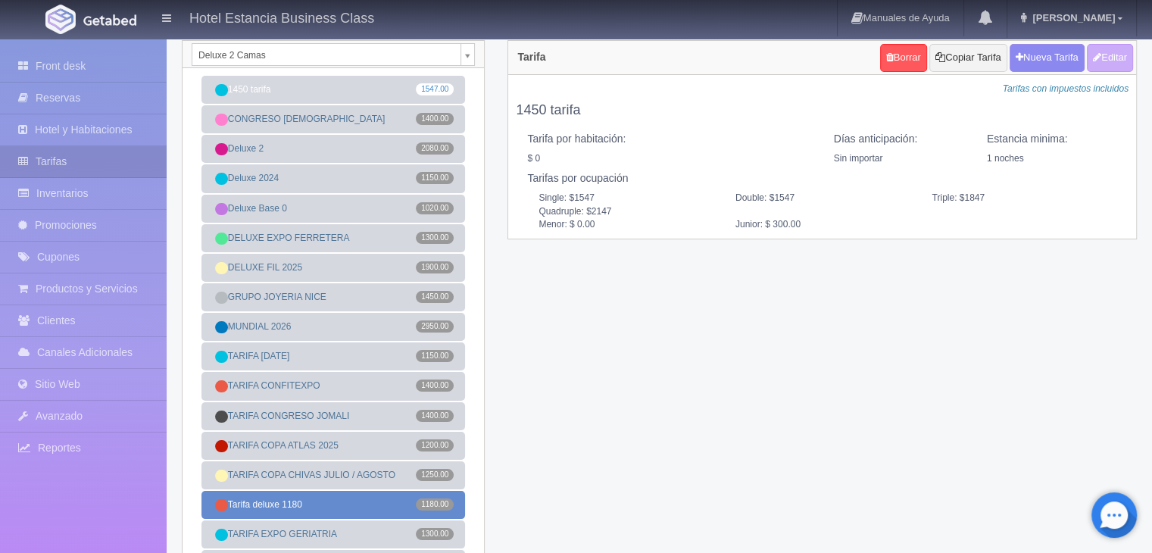
click at [294, 518] on link "Tarifa deluxe 1180 1180.00" at bounding box center [334, 505] width 264 height 28
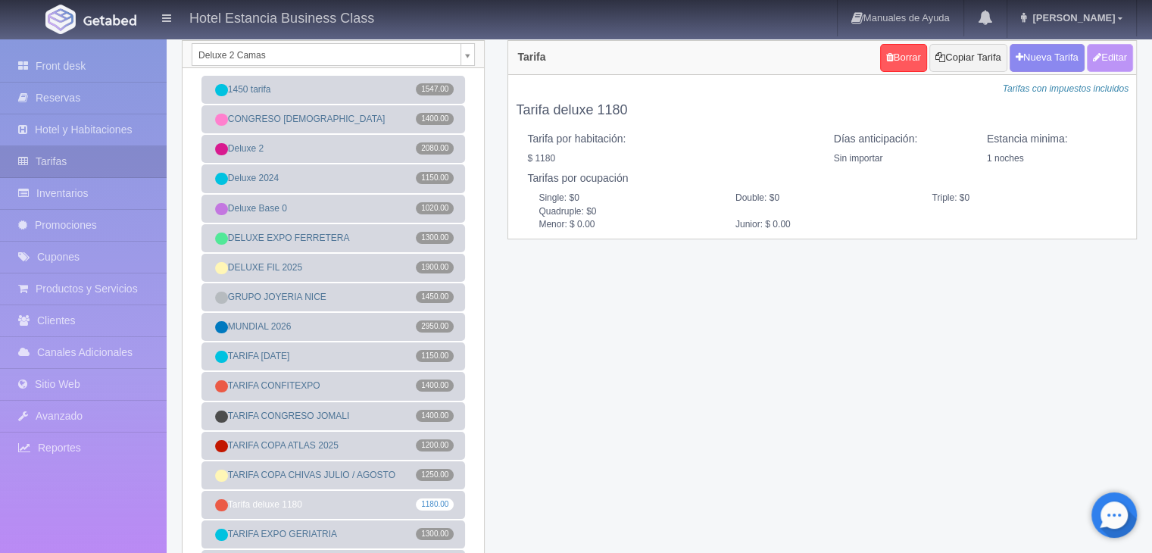
click at [1109, 55] on button "Editar" at bounding box center [1110, 58] width 46 height 28
type input "Tarifa deluxe 1180"
select select "0"
type input "1"
checkbox input "true"
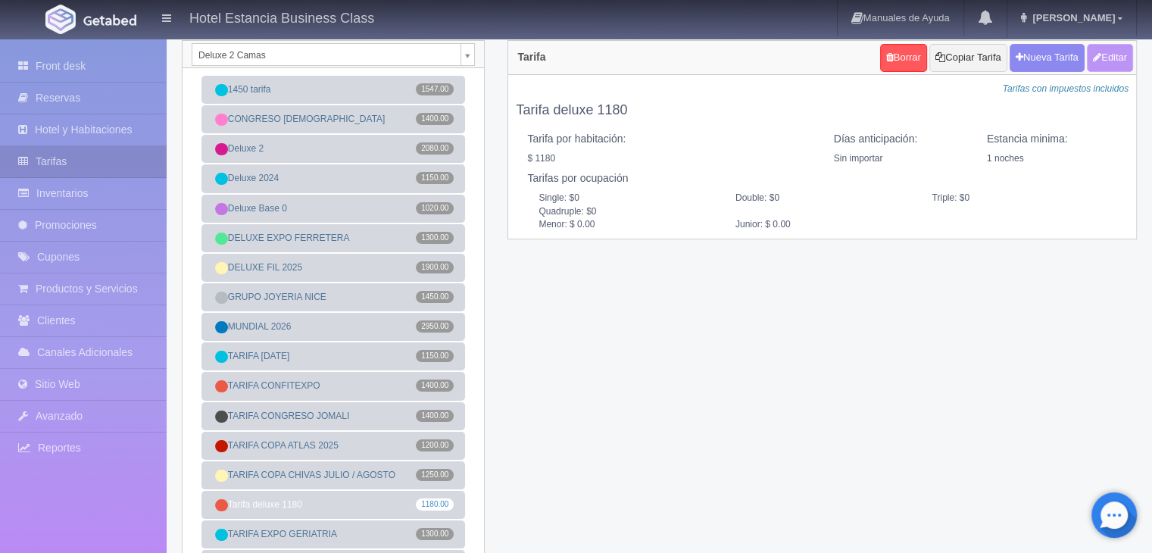
type input "1180.00"
checkbox input "true"
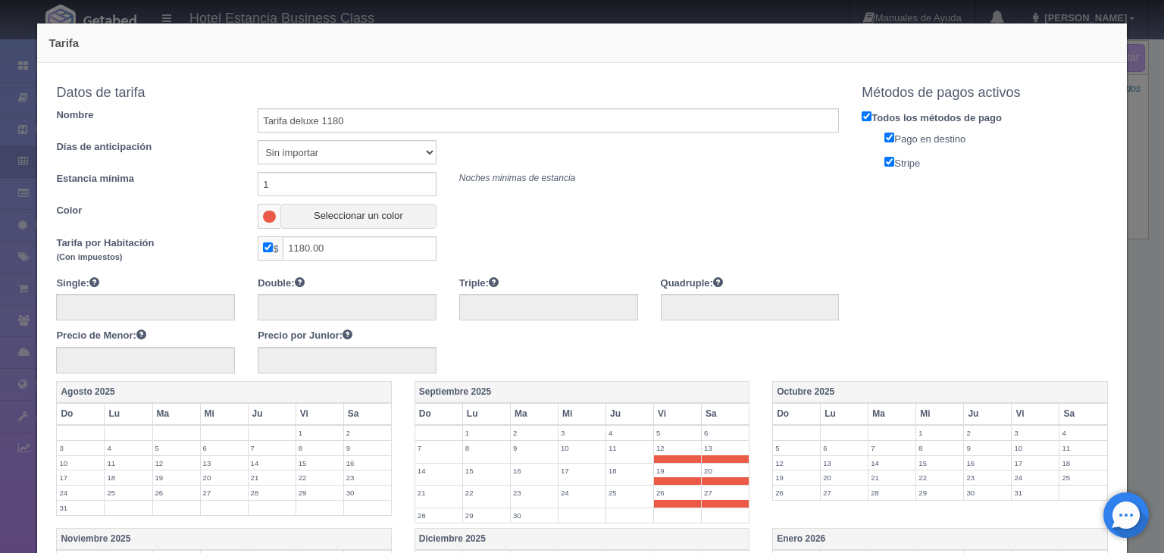
click at [116, 343] on div "Precio de Menor:" at bounding box center [146, 347] width 202 height 53
click at [127, 361] on input "text" at bounding box center [145, 360] width 179 height 27
click at [497, 306] on input "text" at bounding box center [548, 307] width 179 height 27
click at [387, 310] on input "text" at bounding box center [347, 307] width 179 height 27
click at [343, 249] on input "1180.00" at bounding box center [359, 248] width 153 height 24
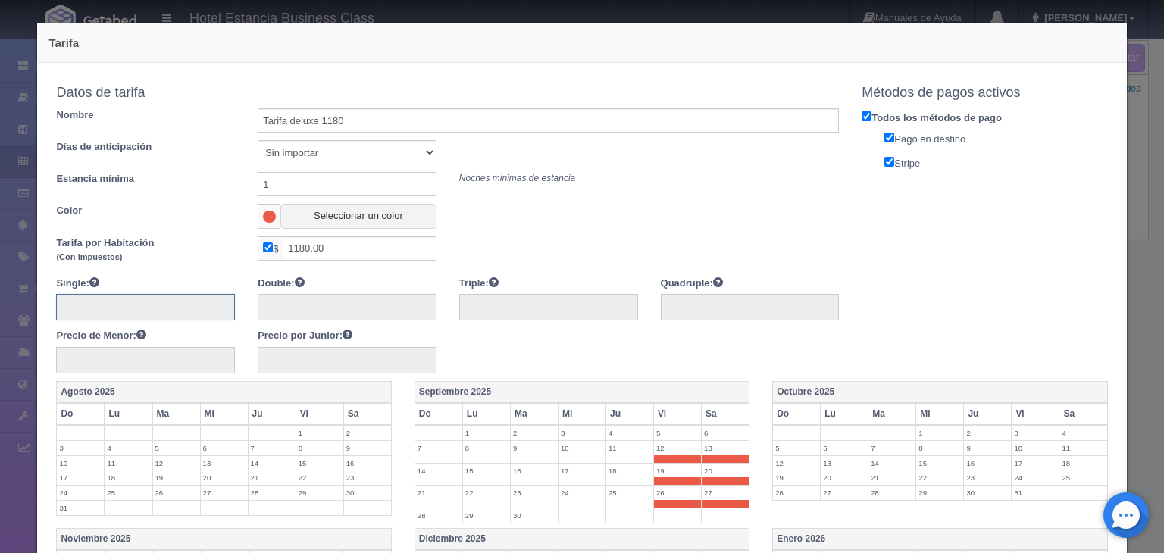
click at [185, 296] on input "text" at bounding box center [145, 307] width 179 height 27
click at [158, 303] on input "text" at bounding box center [145, 307] width 179 height 27
click at [336, 276] on div "Double:" at bounding box center [347, 298] width 202 height 45
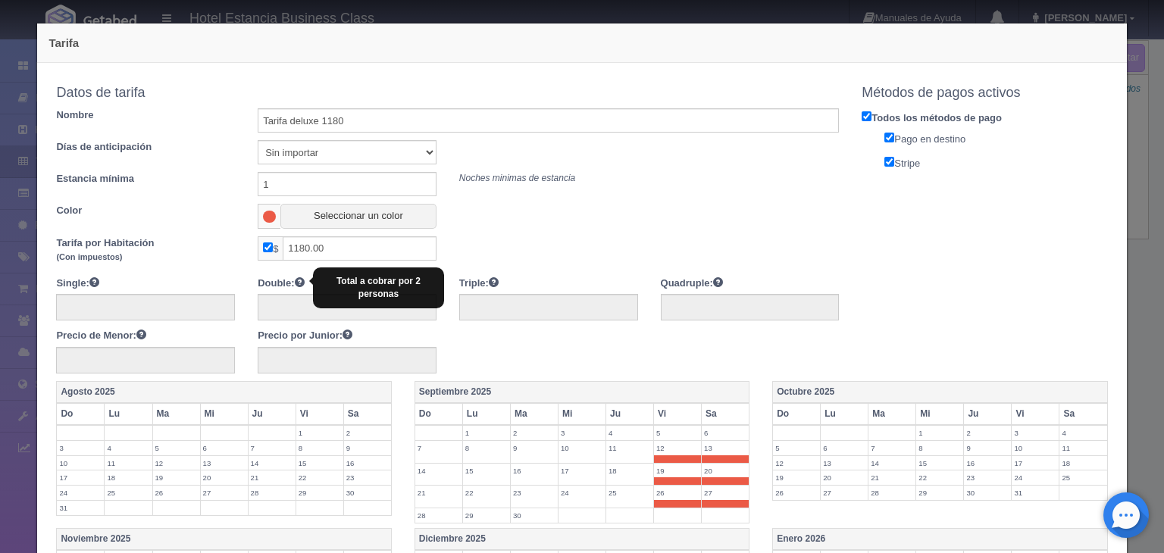
click at [301, 282] on span at bounding box center [300, 282] width 10 height 10
click at [462, 287] on label "Triple: Total a cobrar por 3 personas" at bounding box center [478, 283] width 39 height 15
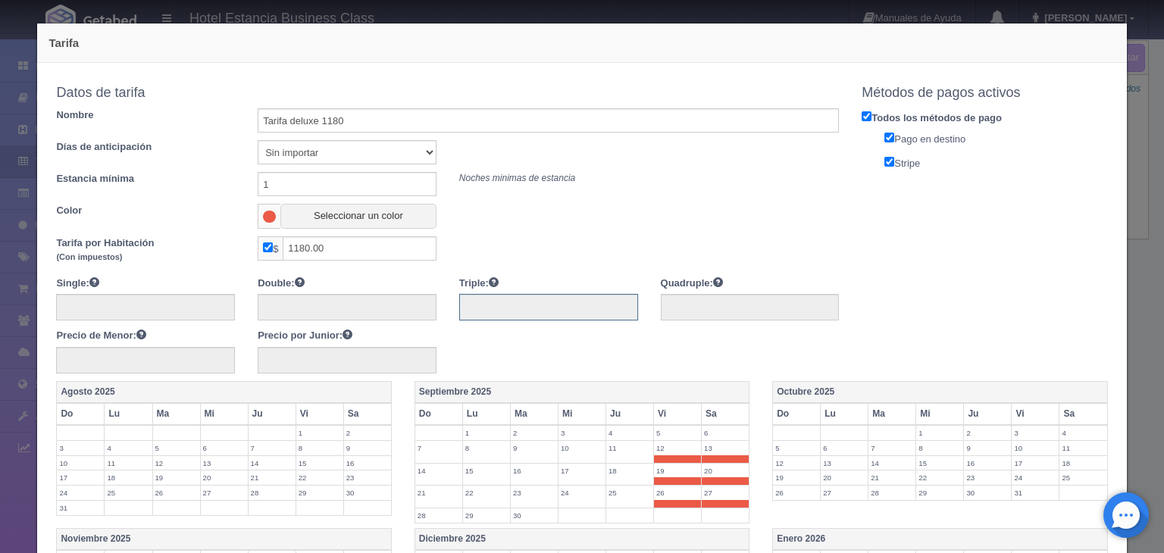
click at [475, 301] on input "text" at bounding box center [548, 307] width 179 height 27
click at [268, 361] on input "text" at bounding box center [347, 360] width 179 height 27
click at [191, 362] on input "text" at bounding box center [145, 360] width 179 height 27
click at [264, 249] on input "checkbox" at bounding box center [268, 247] width 10 height 10
checkbox input "false"
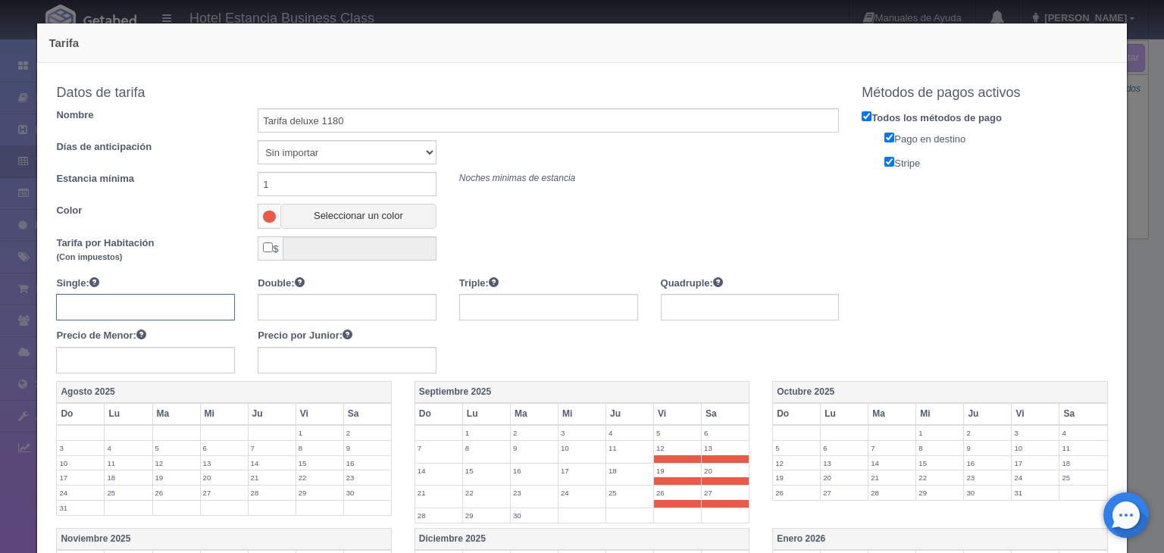
click at [120, 307] on input "text" at bounding box center [145, 307] width 179 height 27
type input "1180"
click at [300, 299] on input "text" at bounding box center [347, 307] width 179 height 27
type input "1180"
click at [512, 312] on input "text" at bounding box center [548, 307] width 179 height 27
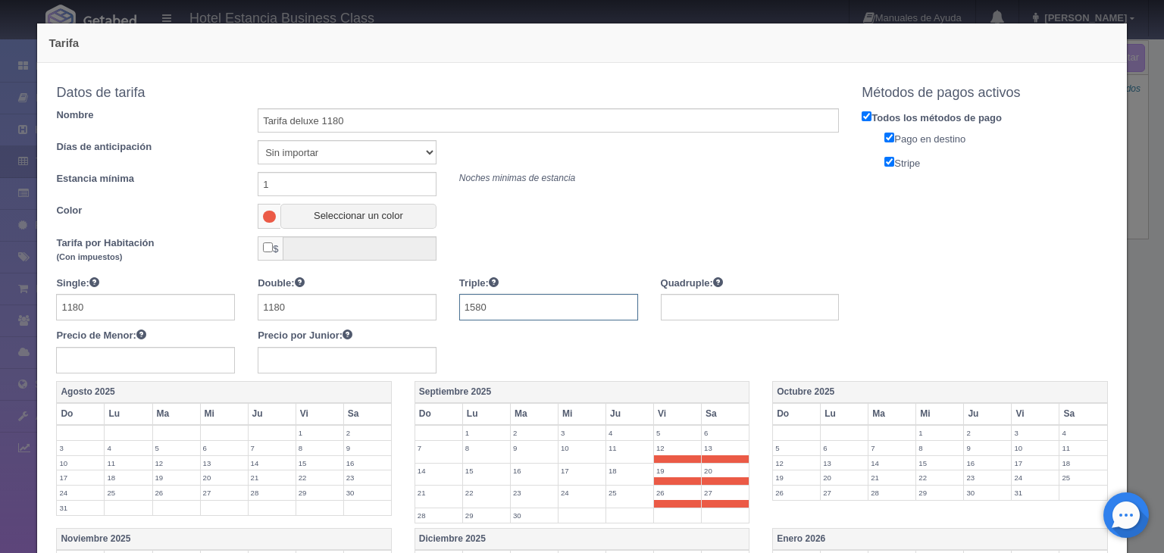
type input "1580"
click at [728, 310] on input "text" at bounding box center [750, 307] width 179 height 27
type input "1980"
click at [341, 356] on input "text" at bounding box center [347, 360] width 179 height 27
type input "400"
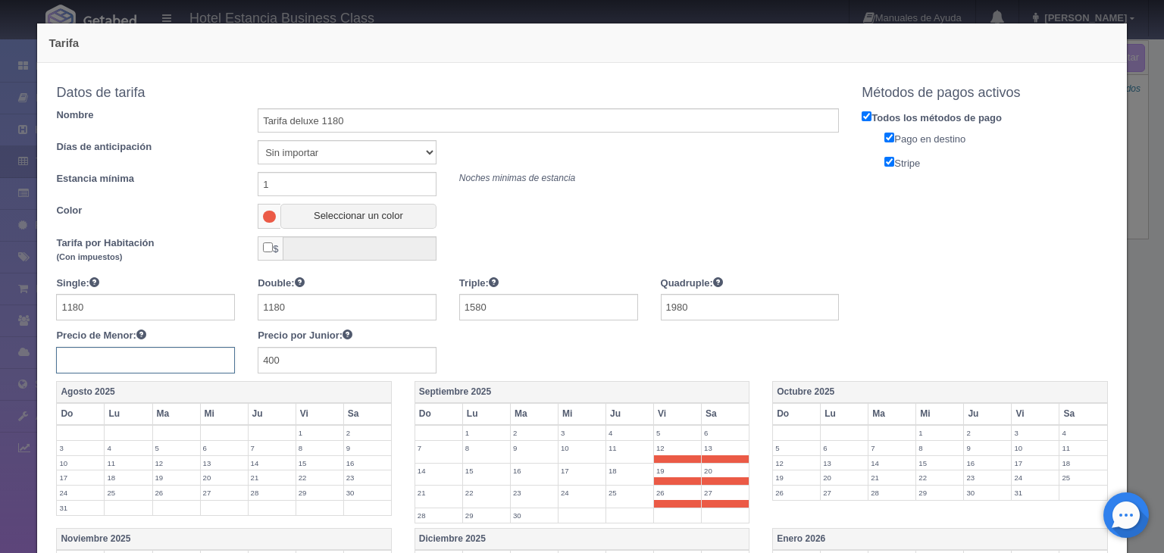
click at [145, 353] on input "text" at bounding box center [145, 360] width 179 height 27
type input "0"
click at [522, 355] on div "Single: 1180 Double: 1180 Triple: 1580 Quadruple: 1980 Precio de Menor: 0 Preci…" at bounding box center [447, 325] width 805 height 98
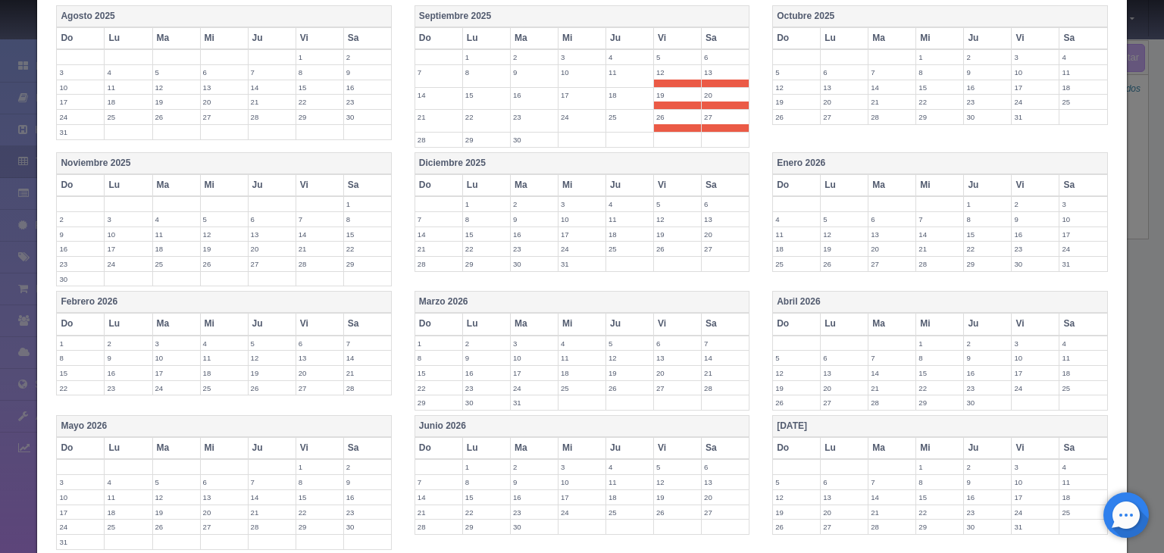
scroll to position [495, 0]
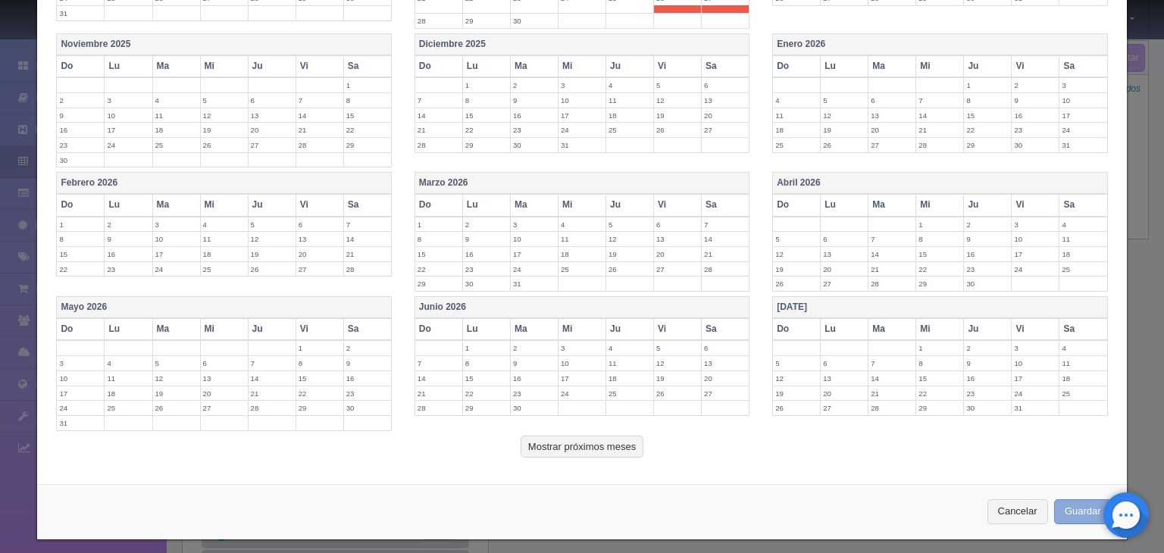
click at [1064, 505] on button "Guardar" at bounding box center [1083, 511] width 58 height 25
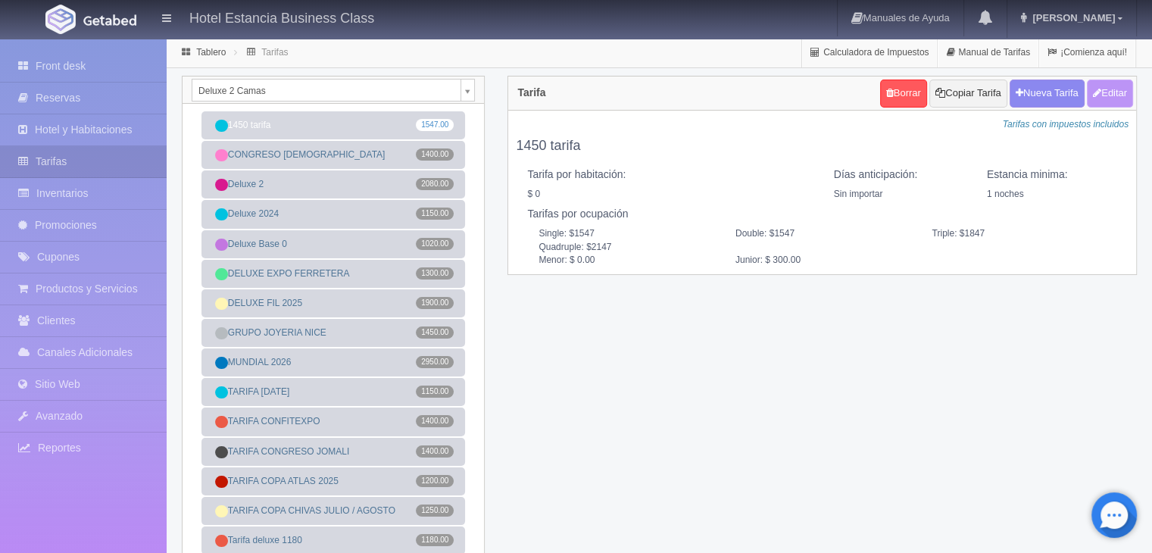
click at [1106, 88] on button "Editar" at bounding box center [1110, 94] width 46 height 28
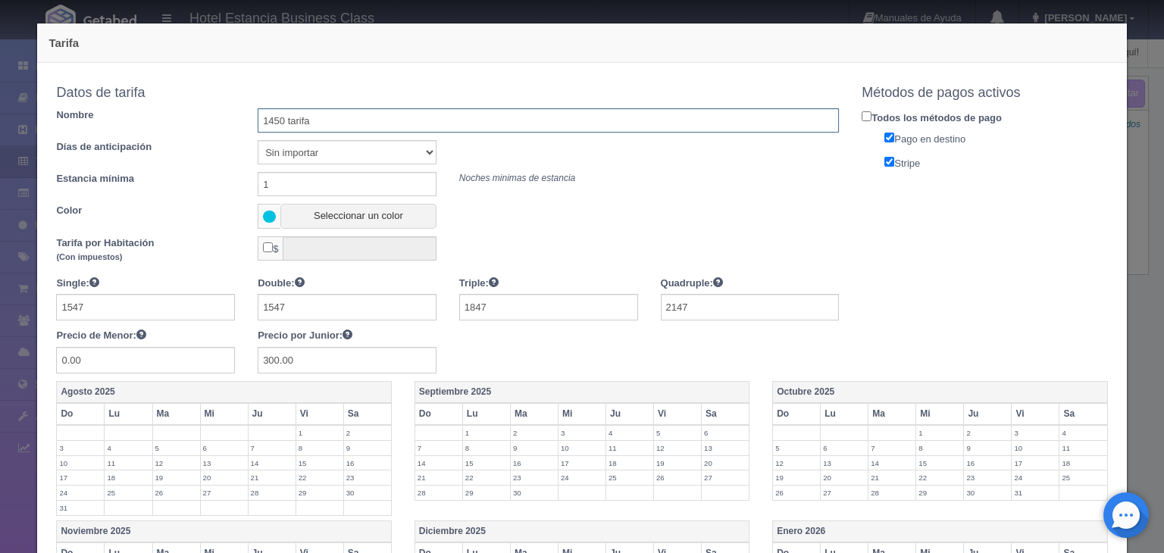
click at [24, 127] on div "Tarifa Copiar tarifa a la habitación Deluxe 2 Camas Suite Doble Suite con Tina …" at bounding box center [582, 276] width 1164 height 553
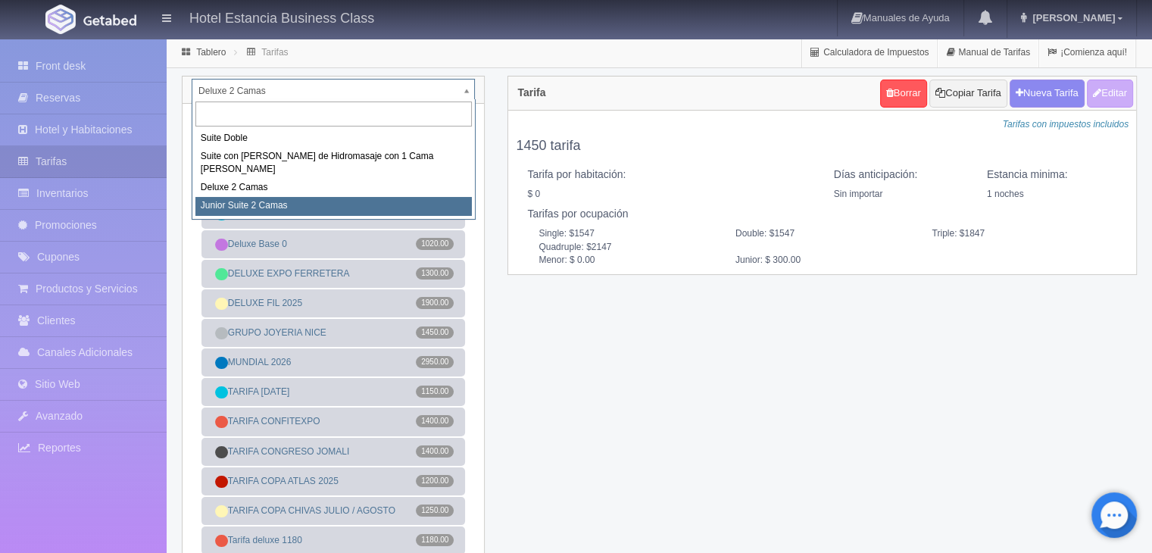
select select "2164"
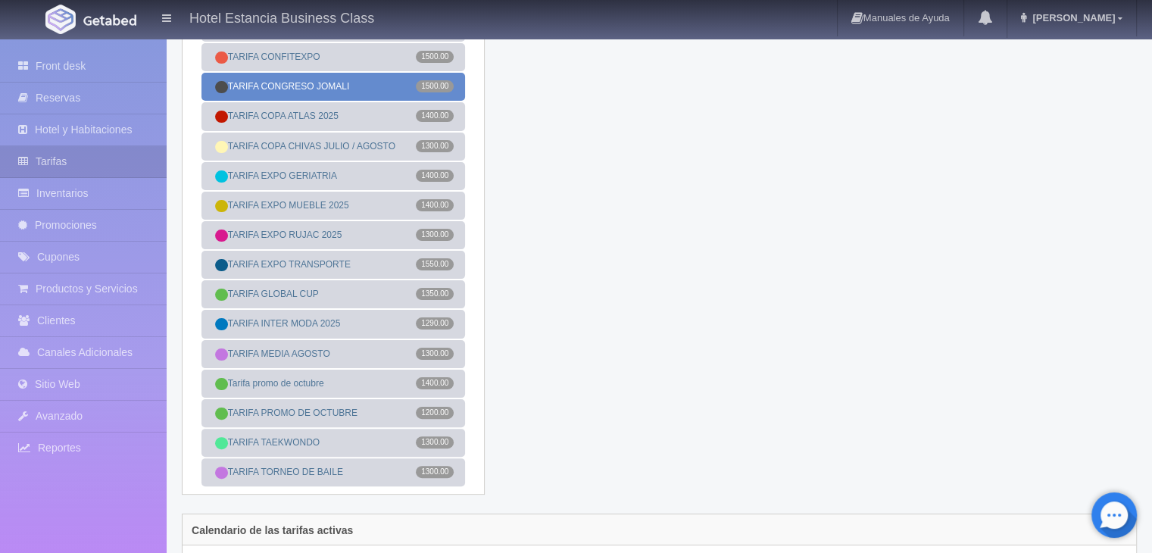
scroll to position [306, 0]
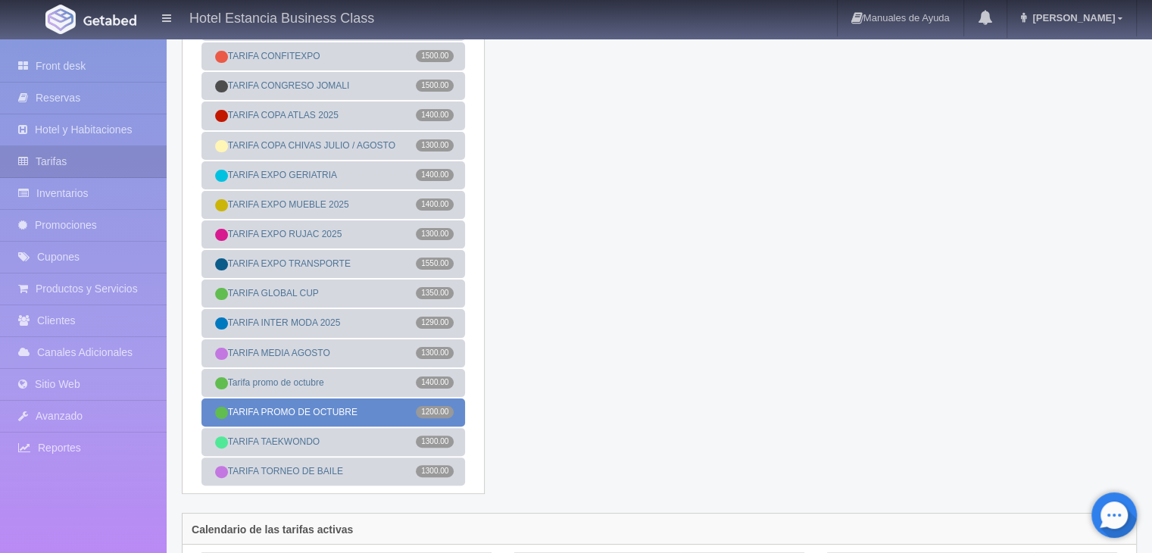
click at [324, 421] on link "TARIFA PROMO DE OCTUBRE 1200.00" at bounding box center [334, 413] width 264 height 28
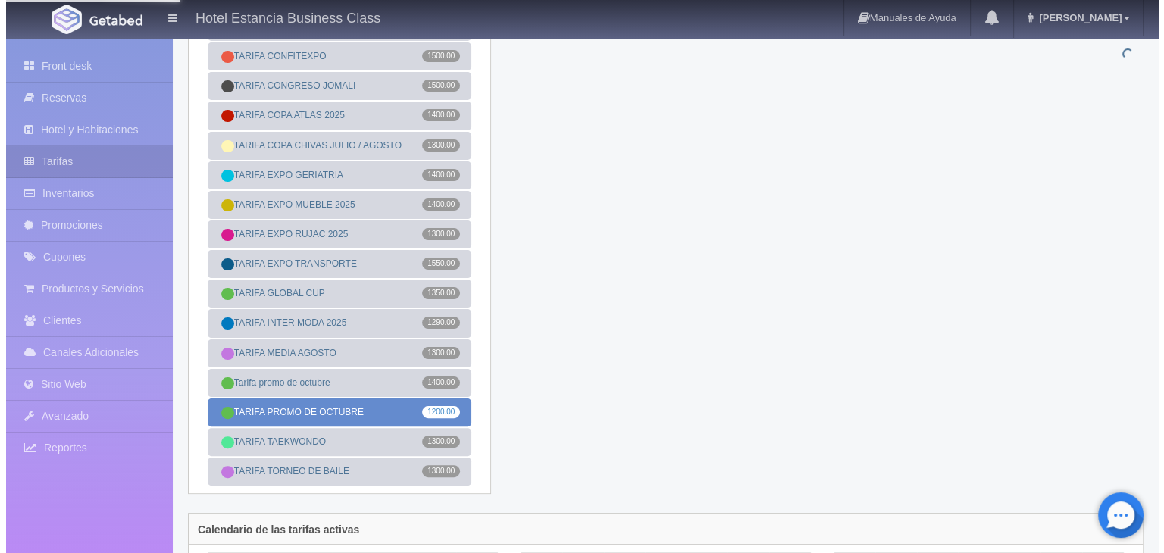
scroll to position [0, 0]
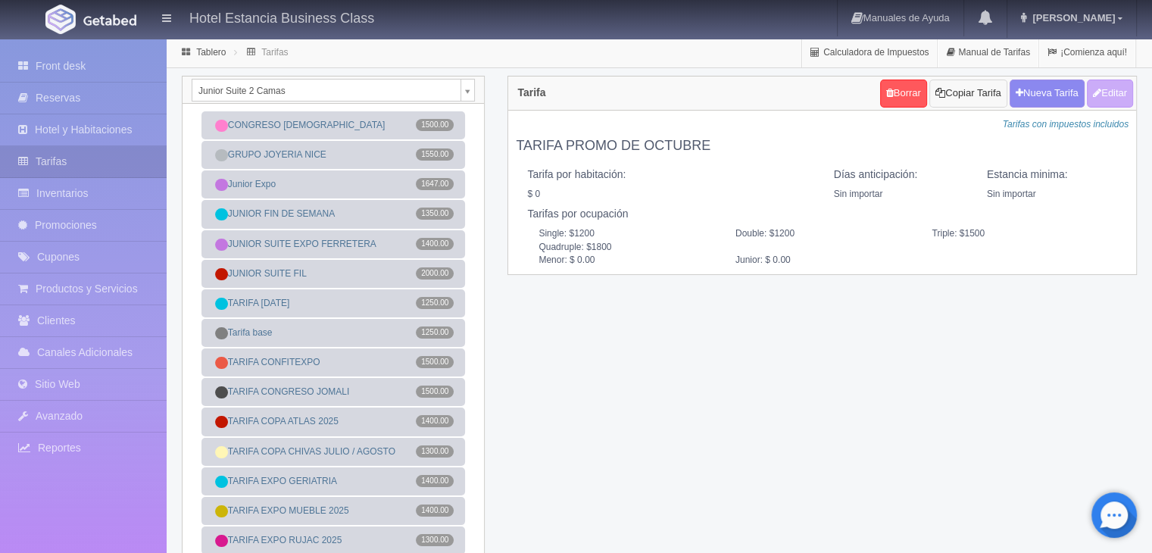
click at [963, 96] on button "Copiar Tarifa" at bounding box center [968, 94] width 77 height 28
select select
type input "TARIFA PROMO DE OCTUBRE"
select select "0"
type input "0"
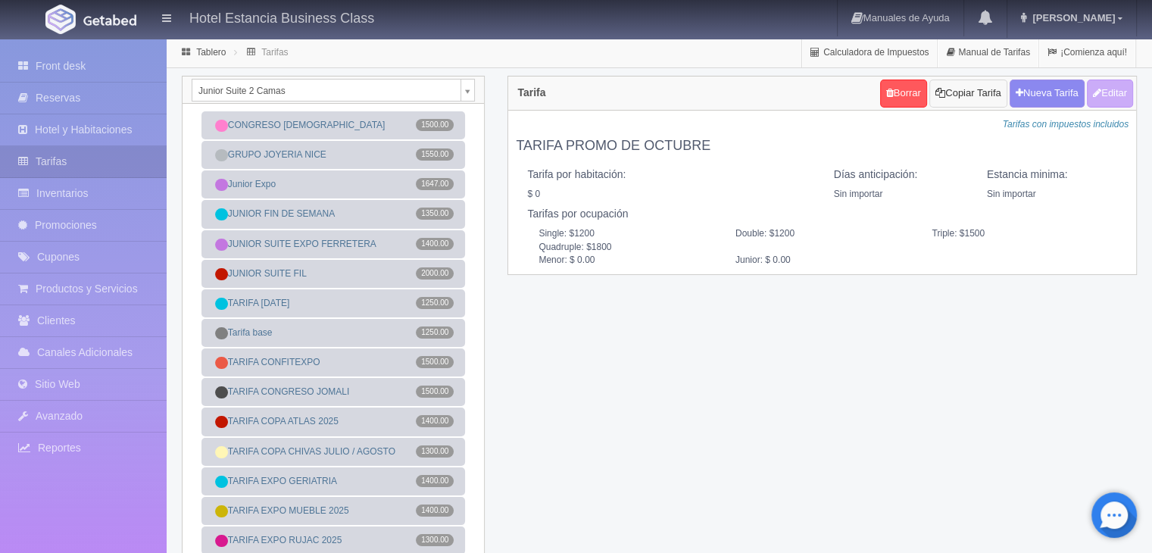
checkbox input "false"
type input "1200"
type input "1500"
type input "1800"
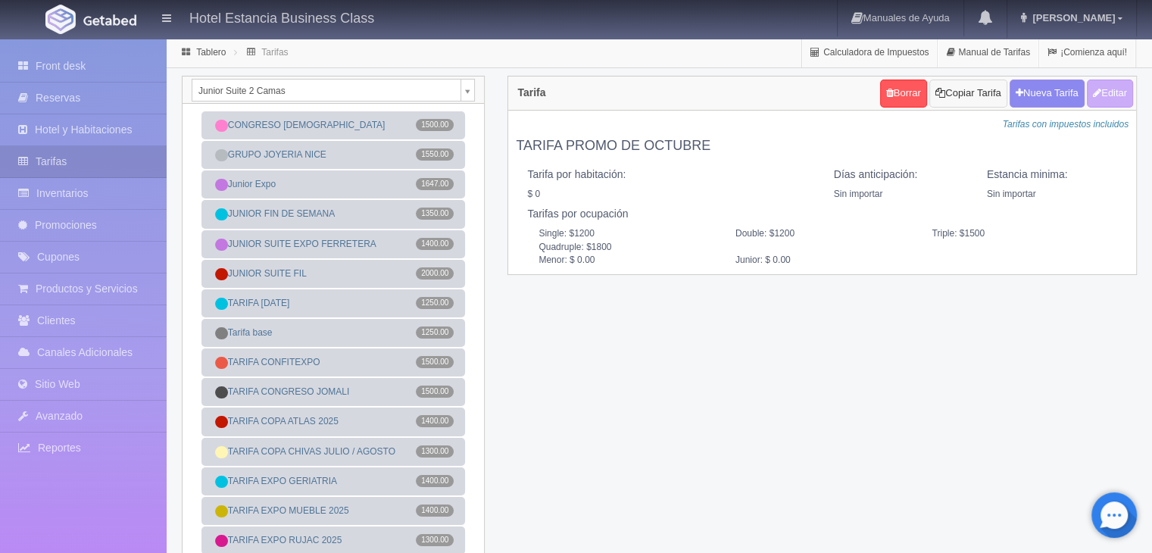
type input "0.00"
checkbox input "true"
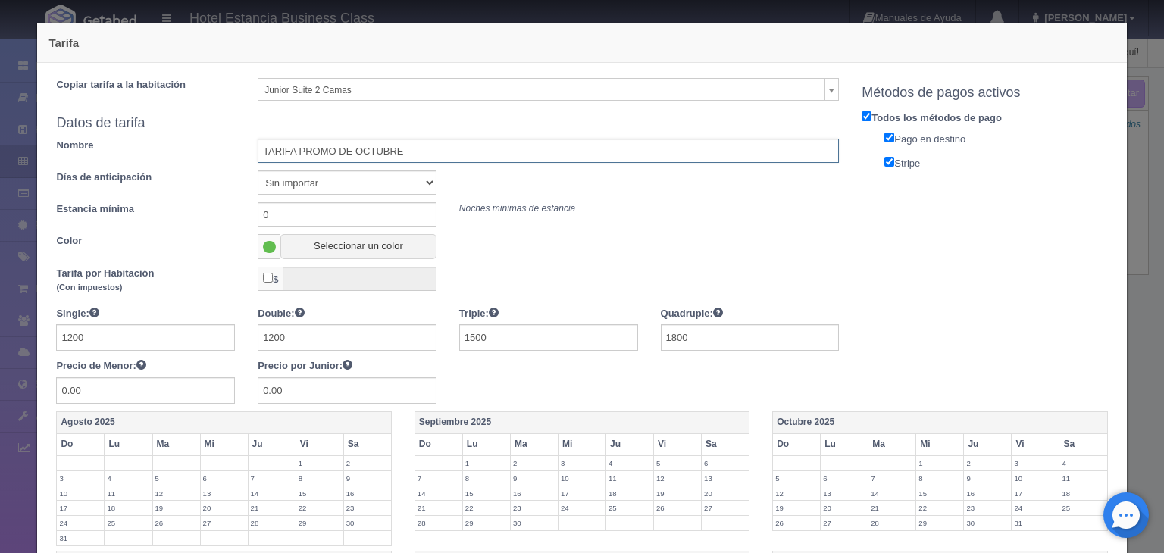
drag, startPoint x: 276, startPoint y: 139, endPoint x: 294, endPoint y: 142, distance: 18.4
click at [294, 142] on input "TARIFA PROMO DE OCTUBRE" at bounding box center [548, 151] width 581 height 24
type input "TARIFA JUNIO 1200"
click at [499, 338] on input "1500" at bounding box center [548, 337] width 179 height 27
type input "1600"
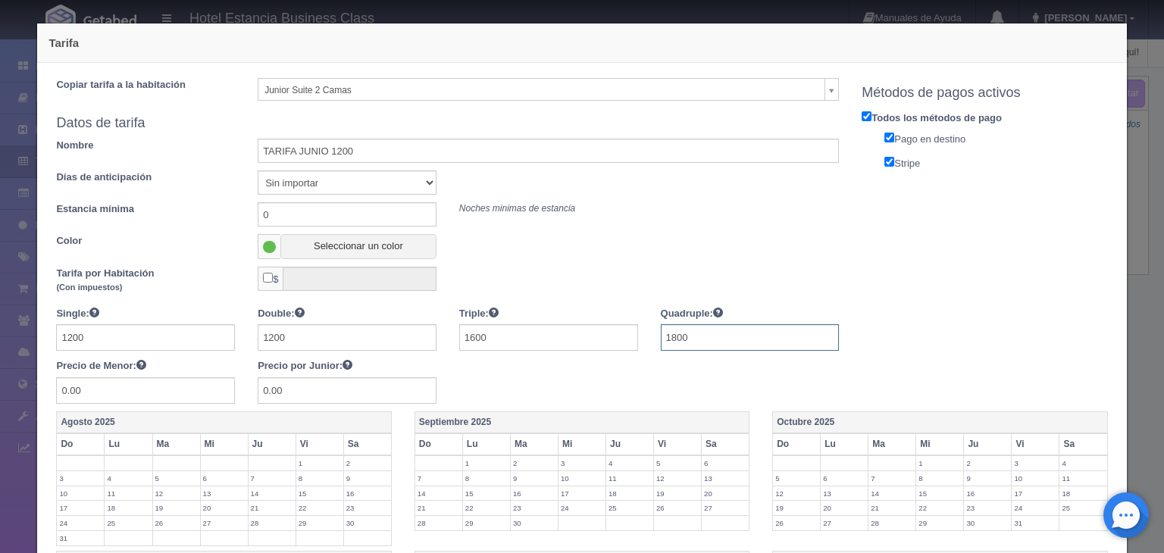
click at [700, 335] on input "1800" at bounding box center [750, 337] width 179 height 27
type input "1"
type input "2000"
drag, startPoint x: 343, startPoint y: 387, endPoint x: 239, endPoint y: 377, distance: 105.1
click at [239, 377] on div "Single: 1200 Double: 1200 Triple: 1600 Quadruple: 2000 Precio de Menor: 0.00 Pr…" at bounding box center [447, 355] width 805 height 98
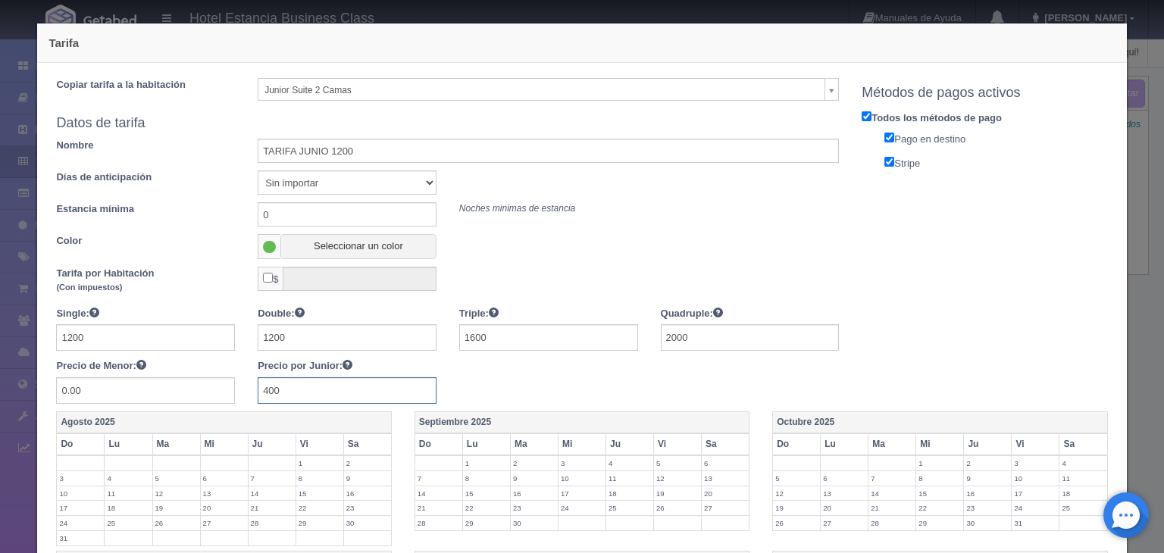
type input "400"
click at [518, 389] on div "Single: 1200 Double: 1200 Triple: 1600 Quadruple: 2000 Precio de Menor: 0.00 Pr…" at bounding box center [447, 355] width 805 height 98
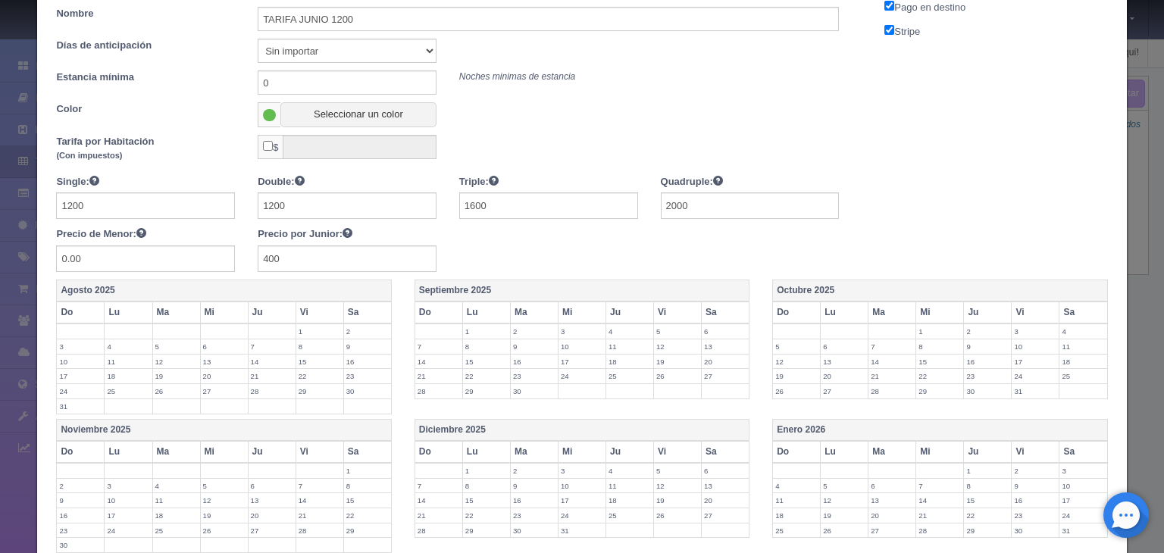
scroll to position [211, 0]
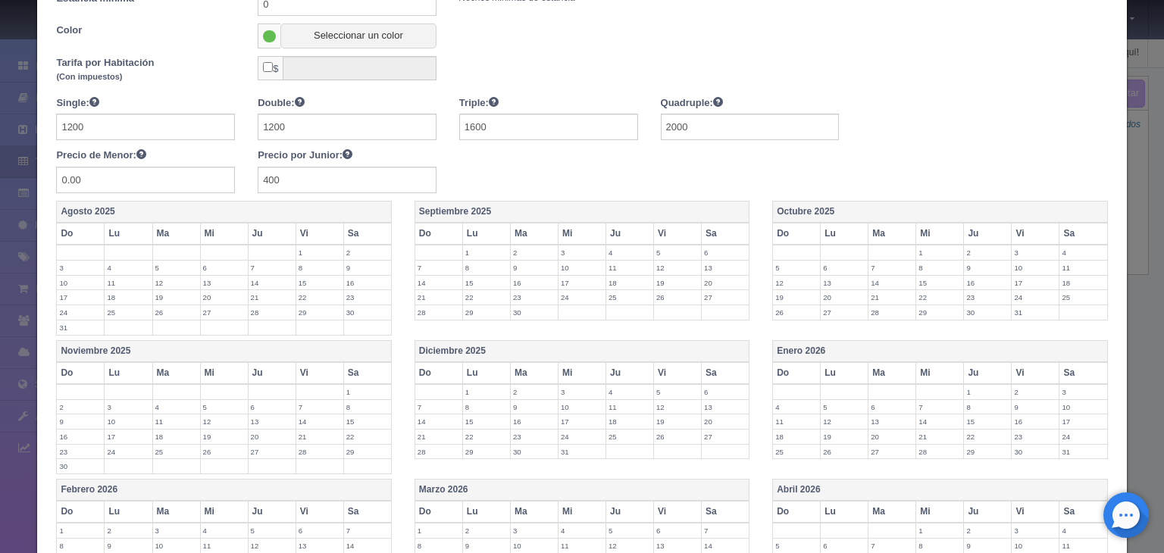
click at [486, 280] on label "15" at bounding box center [486, 283] width 47 height 14
click at [521, 286] on label "16" at bounding box center [534, 283] width 47 height 14
click at [574, 280] on label "17" at bounding box center [581, 283] width 47 height 14
click at [614, 284] on label "18" at bounding box center [629, 283] width 47 height 14
click at [667, 283] on label "19" at bounding box center [677, 283] width 47 height 14
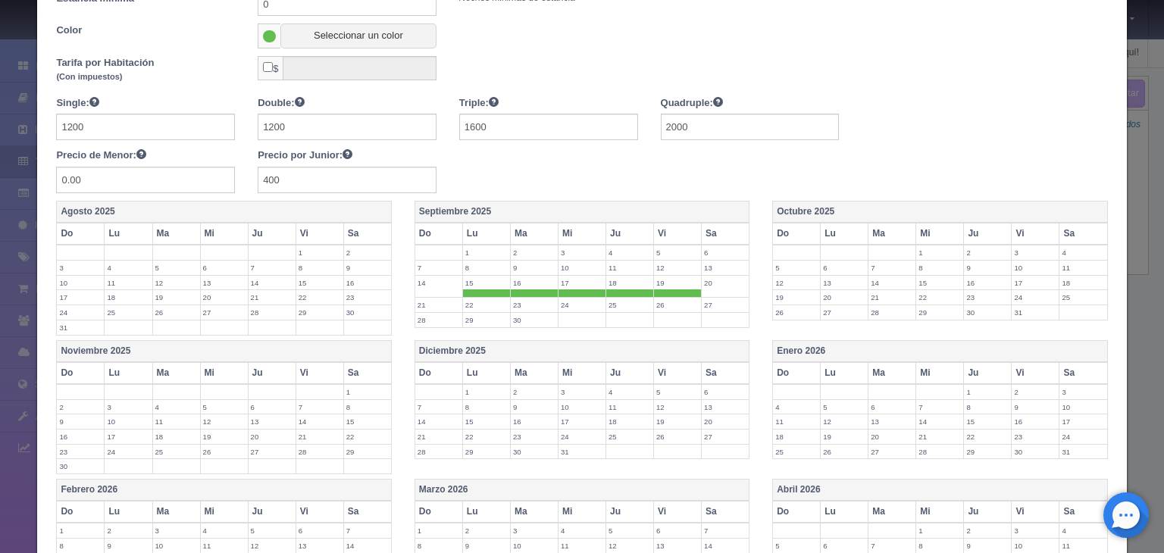
click at [485, 302] on label "22" at bounding box center [486, 305] width 47 height 14
click at [533, 300] on label "23" at bounding box center [534, 305] width 47 height 14
click at [571, 301] on label "24" at bounding box center [581, 305] width 47 height 14
click at [613, 302] on label "25" at bounding box center [629, 305] width 47 height 14
click at [664, 303] on label "26" at bounding box center [677, 305] width 47 height 14
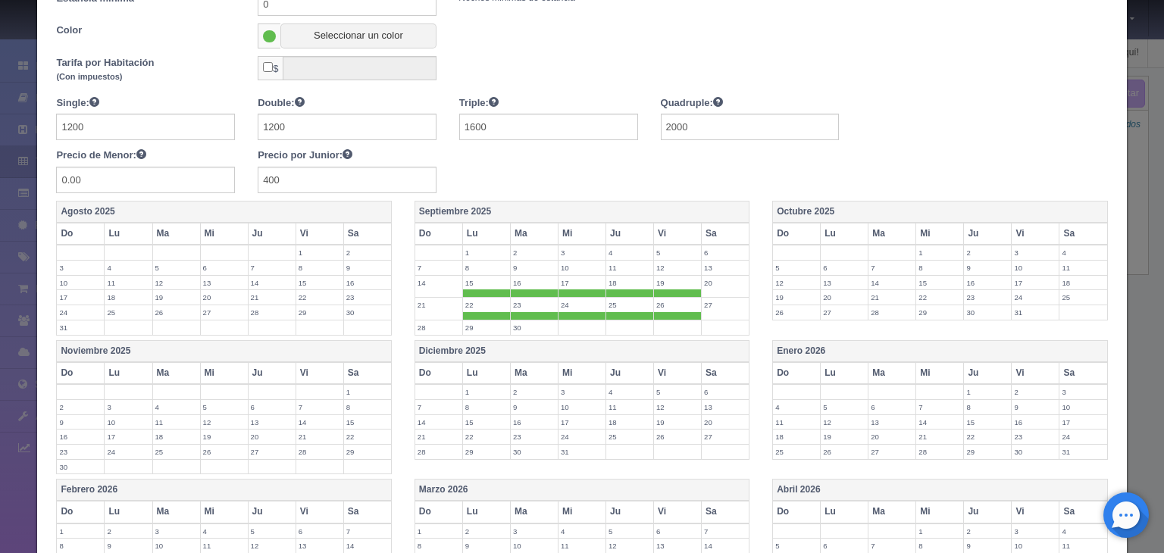
click at [482, 324] on label "29" at bounding box center [486, 328] width 47 height 14
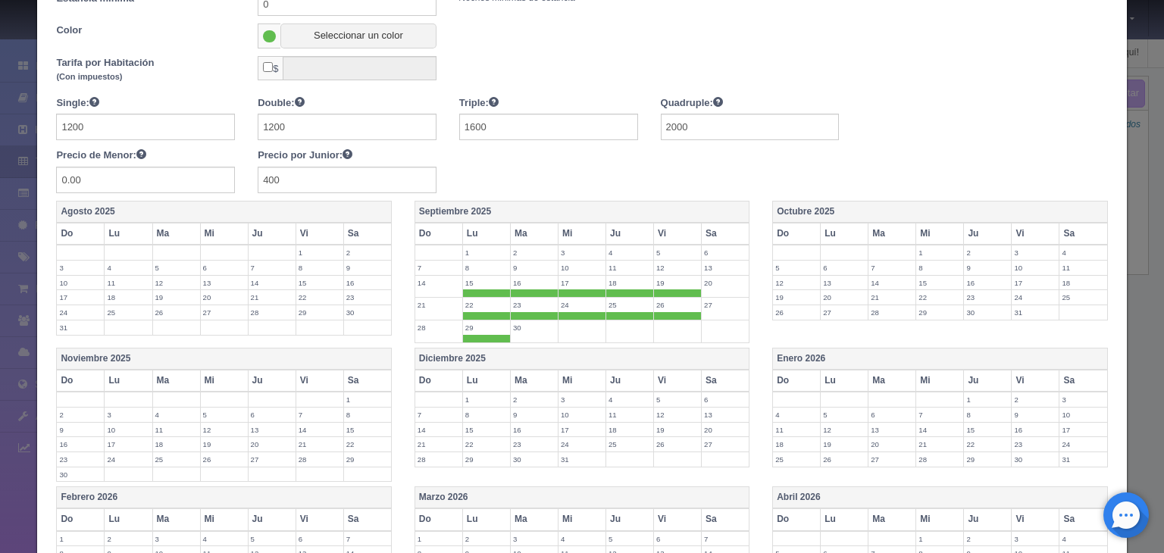
click at [530, 324] on label "30" at bounding box center [534, 328] width 47 height 14
click at [417, 325] on label "28" at bounding box center [438, 328] width 47 height 14
click at [436, 302] on label "21" at bounding box center [438, 305] width 47 height 14
click at [427, 280] on label "14" at bounding box center [438, 283] width 47 height 14
click at [670, 264] on label "12" at bounding box center [677, 268] width 47 height 14
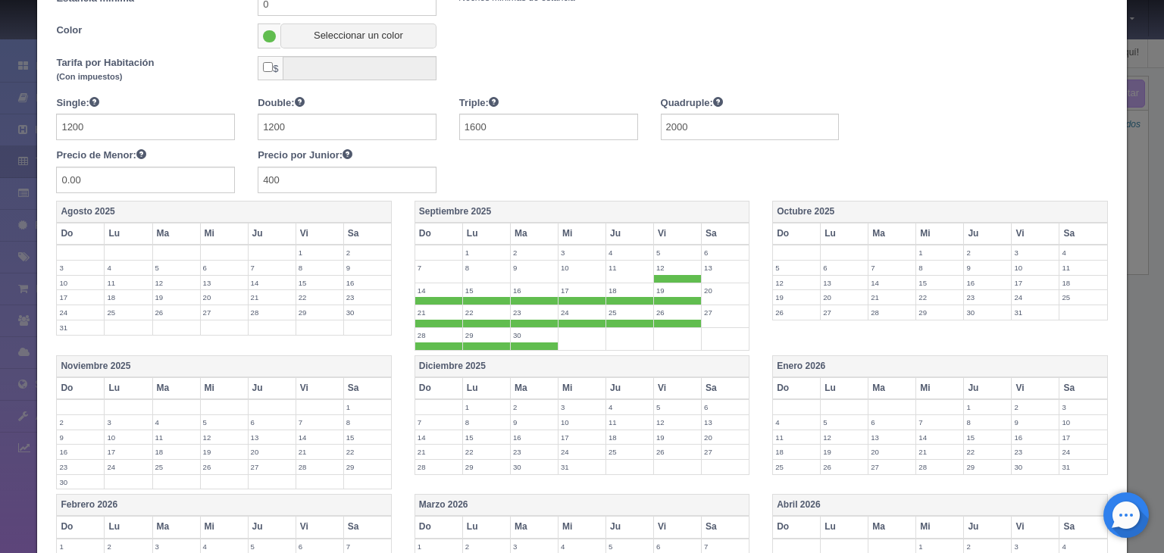
scroll to position [533, 0]
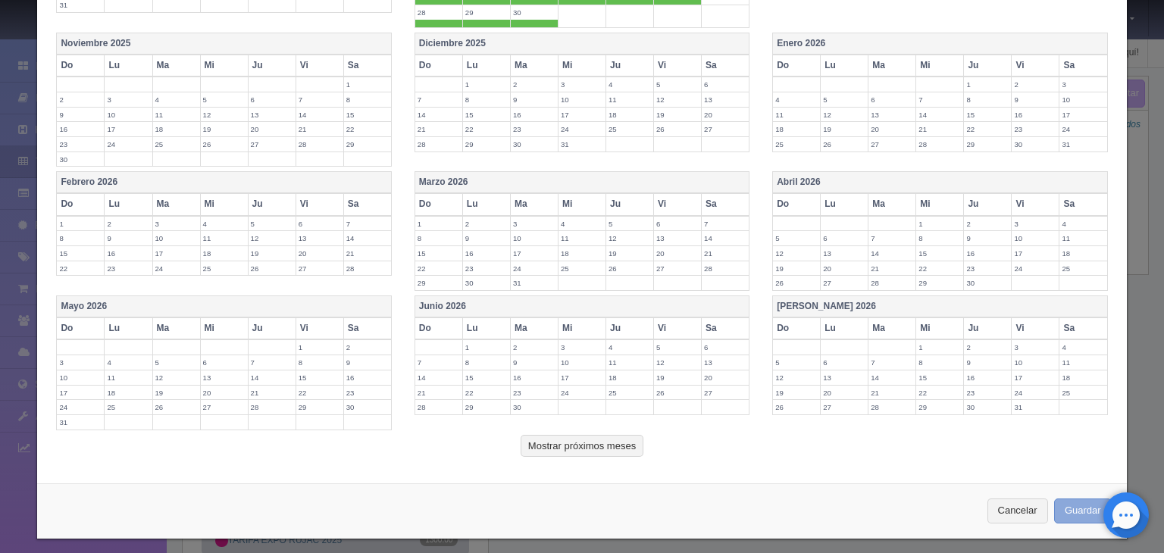
click at [1076, 502] on button "Guardar" at bounding box center [1083, 511] width 58 height 25
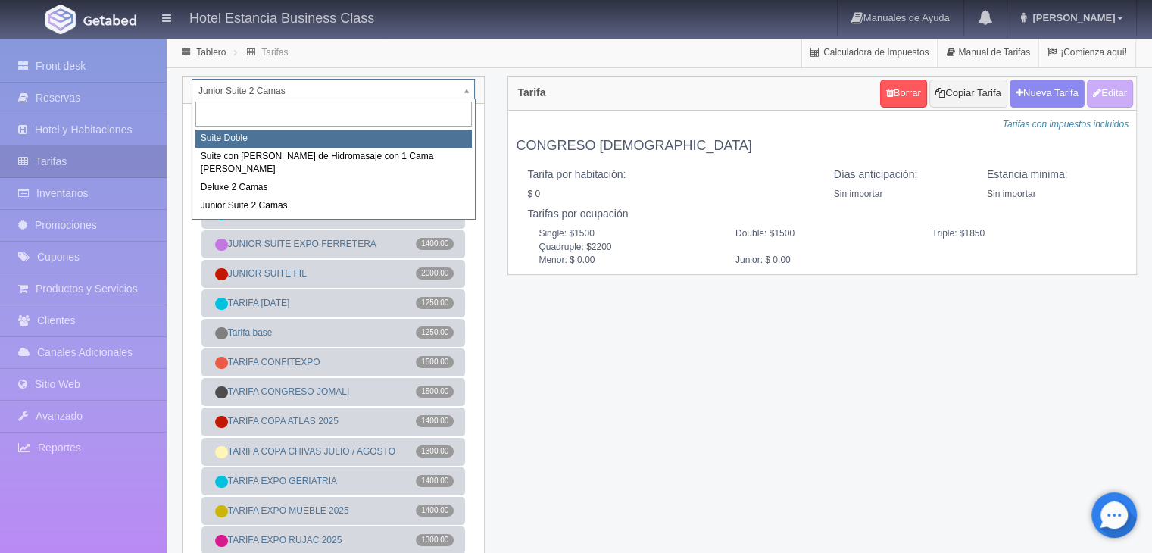
select select "546"
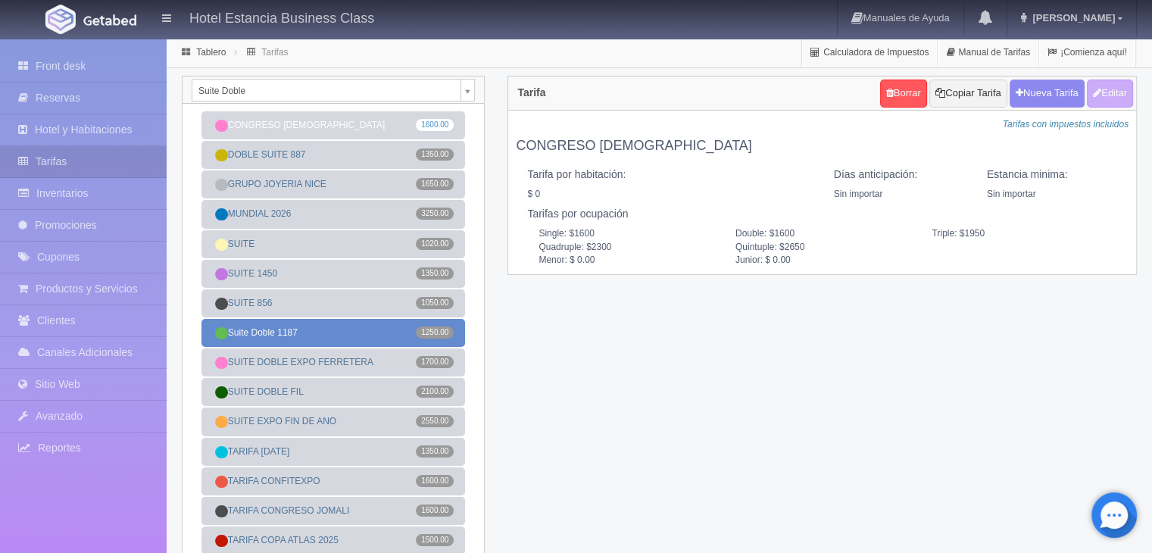
click at [328, 337] on link "Suite Doble 1187 1250.00" at bounding box center [334, 333] width 264 height 28
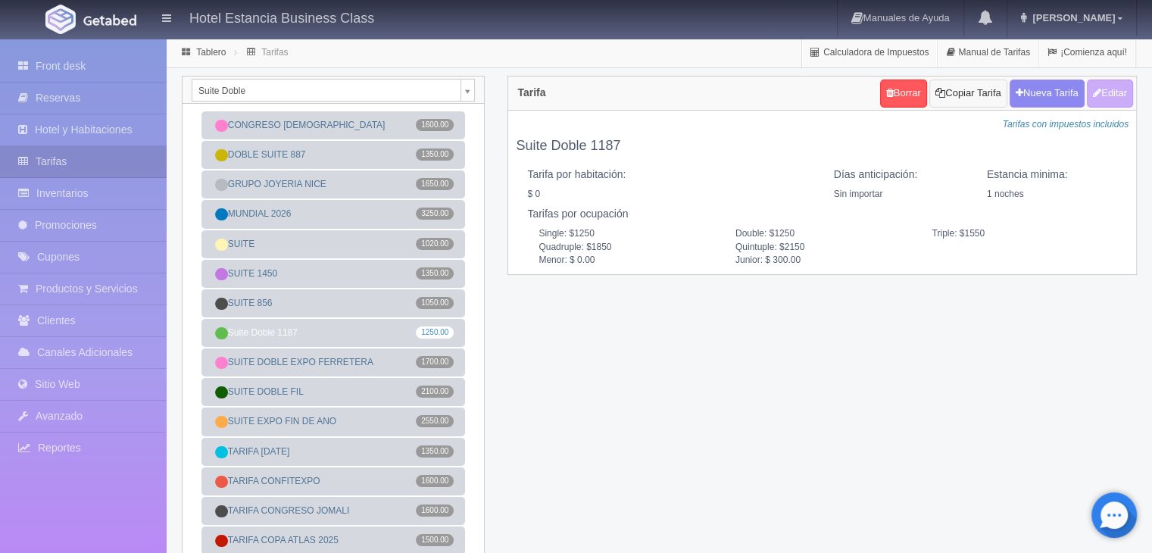
click at [970, 92] on button "Copiar Tarifa" at bounding box center [968, 94] width 77 height 28
select select
type input "Suite Doble 1187"
select select "0"
type input "1"
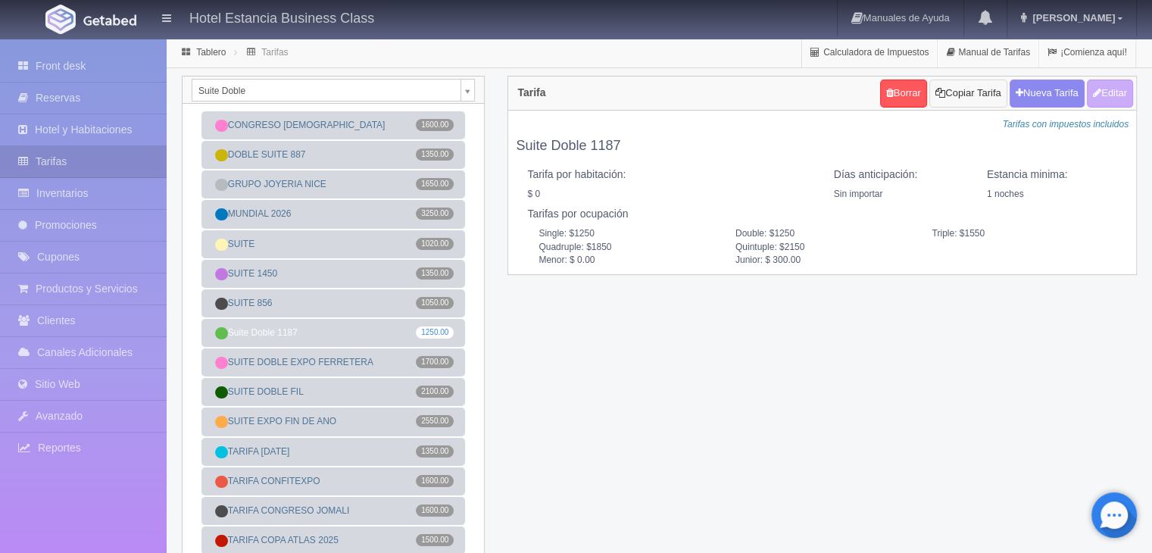
checkbox input "false"
type input "1250"
type input "1550"
type input "1850"
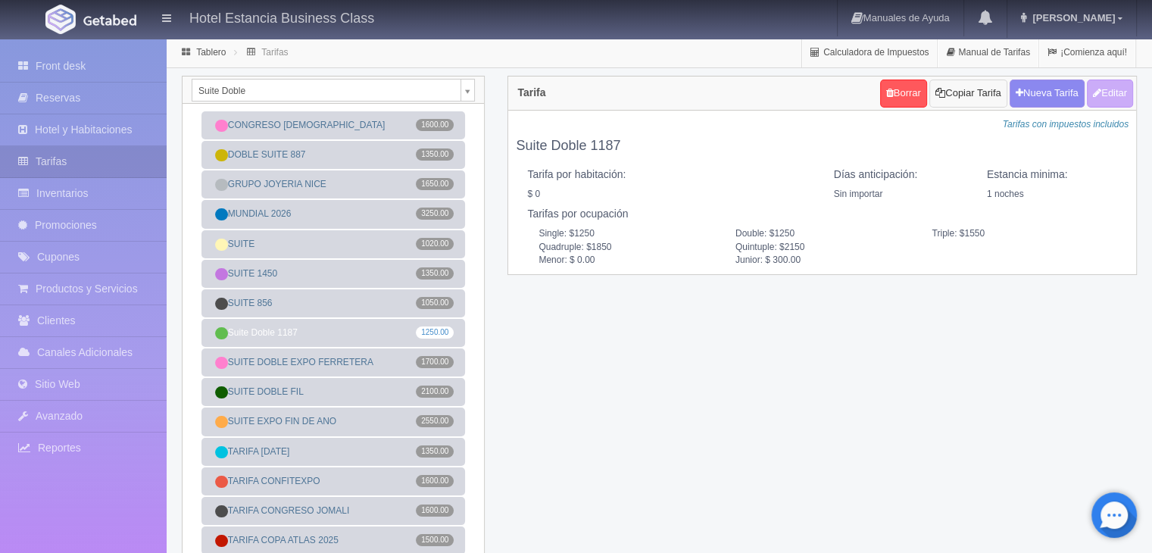
type input "2150"
type input "0.00"
type input "300.00"
checkbox input "true"
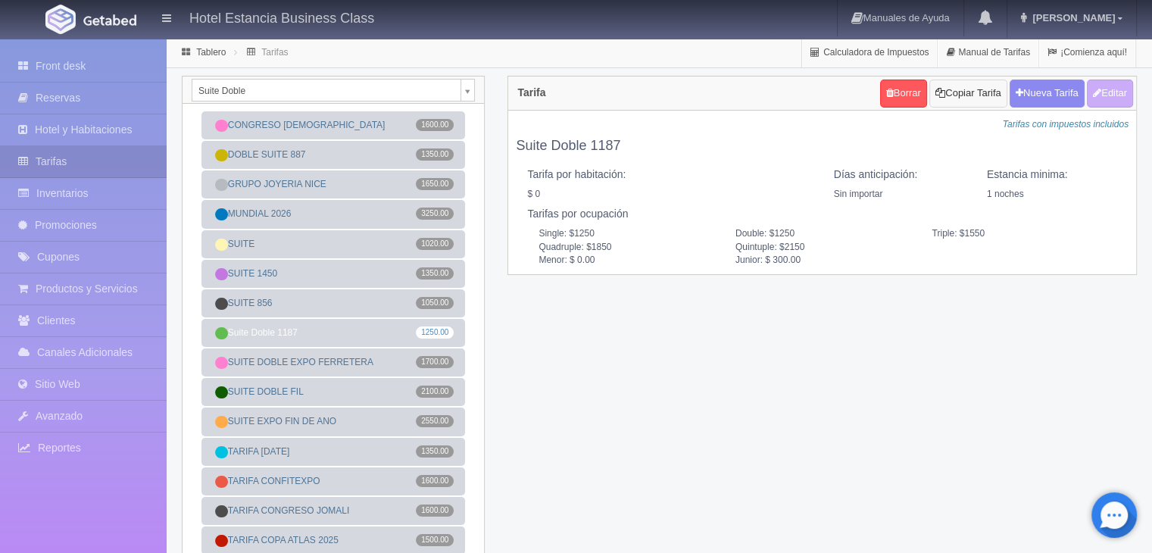
checkbox input "true"
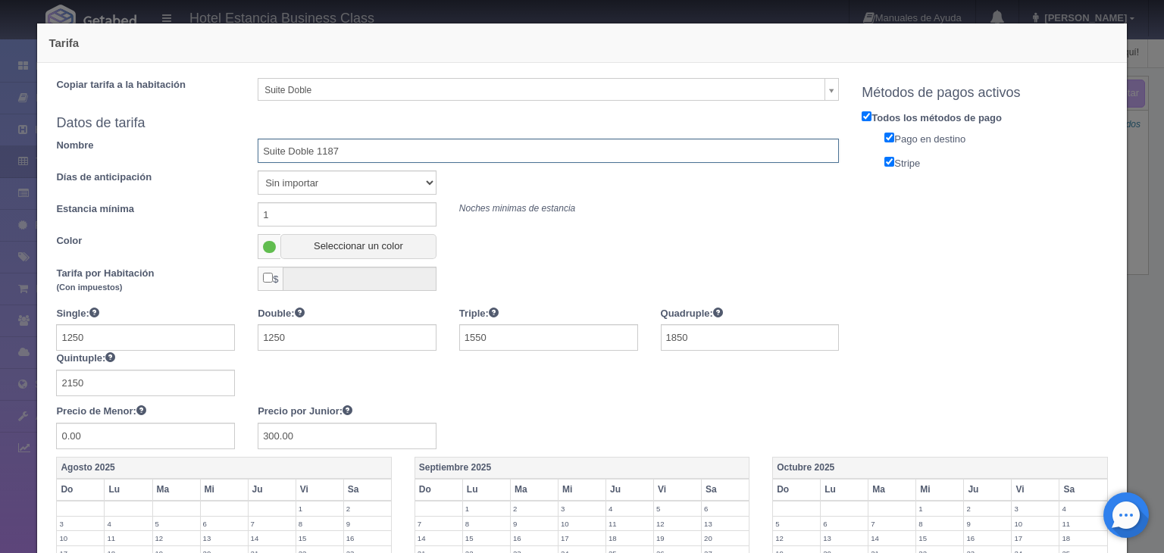
drag, startPoint x: 347, startPoint y: 150, endPoint x: 317, endPoint y: 141, distance: 30.9
click at [317, 141] on input "Suite Doble 1187" at bounding box center [548, 151] width 581 height 24
type input "Suite Doble 1250"
drag, startPoint x: 486, startPoint y: 330, endPoint x: 466, endPoint y: 328, distance: 19.8
click at [466, 328] on input "1550" at bounding box center [548, 337] width 179 height 27
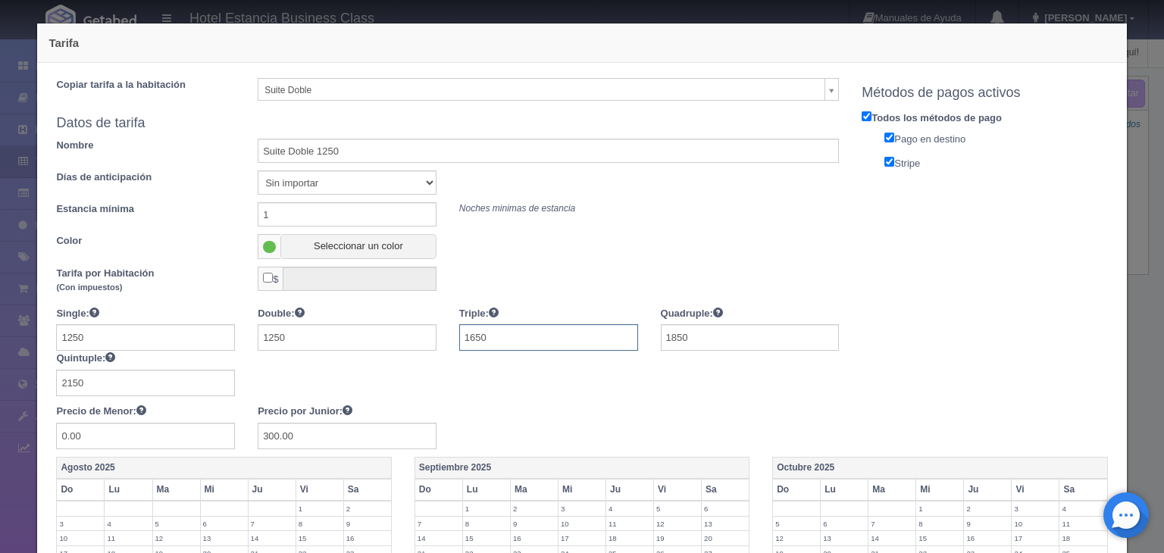
type input "1650"
drag, startPoint x: 701, startPoint y: 334, endPoint x: 654, endPoint y: 331, distance: 47.1
click at [661, 331] on input "1850" at bounding box center [750, 337] width 179 height 27
type input "2050"
drag, startPoint x: 273, startPoint y: 432, endPoint x: 230, endPoint y: 432, distance: 42.4
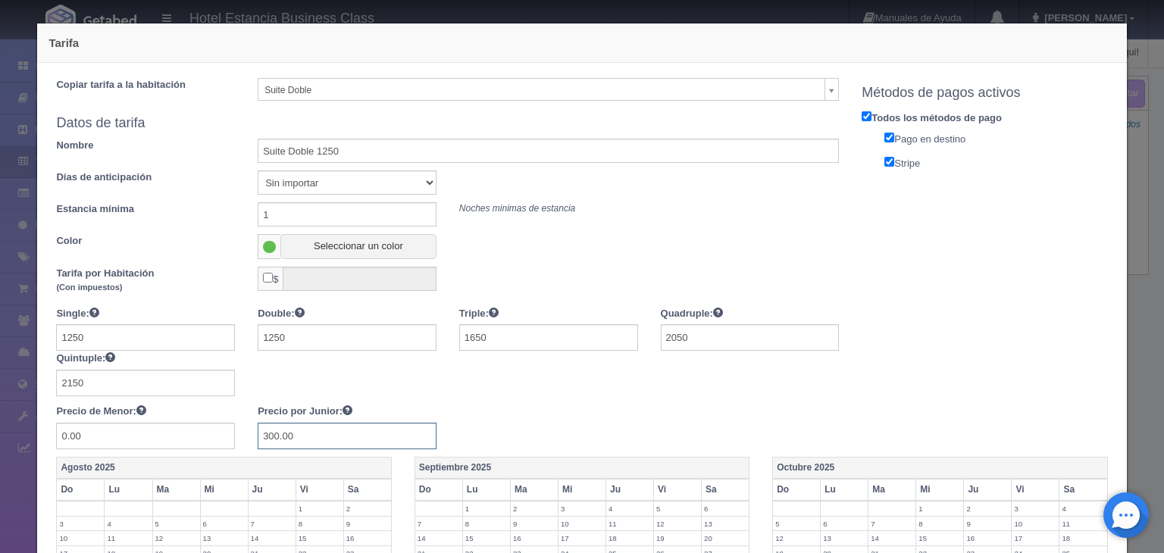
click at [230, 432] on div "Single: 1250 Double: 1250 Triple: 1650 Quadruple: 2050 Quintuple: 2150 Precio d…" at bounding box center [447, 377] width 805 height 143
type input "400.00"
click at [71, 378] on input "2150" at bounding box center [145, 383] width 179 height 27
click at [267, 380] on div at bounding box center [447, 351] width 805 height 90
drag, startPoint x: 142, startPoint y: 374, endPoint x: 61, endPoint y: 372, distance: 81.9
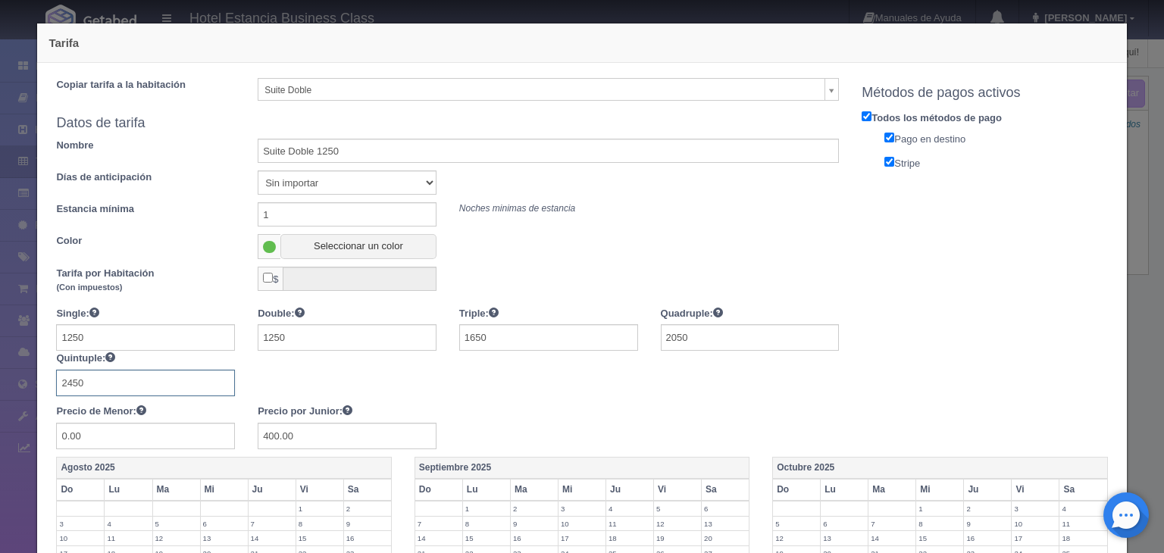
click at [61, 372] on input "2450" at bounding box center [145, 383] width 179 height 27
type input "0"
click at [290, 380] on div at bounding box center [447, 351] width 805 height 90
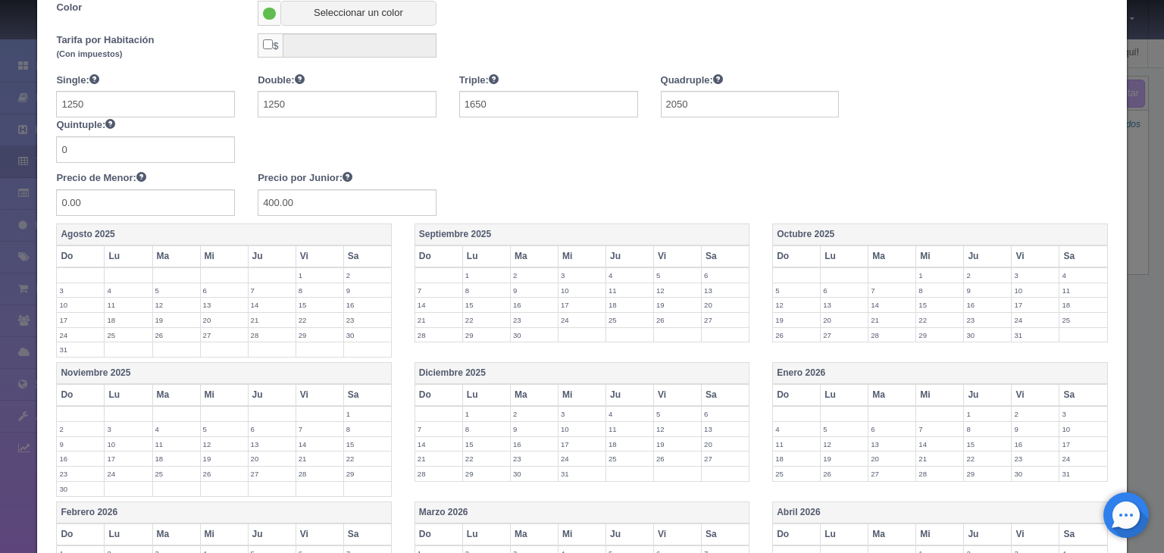
scroll to position [236, 0]
click at [663, 286] on label "12" at bounding box center [677, 287] width 47 height 14
click at [721, 283] on label "13" at bounding box center [725, 287] width 47 height 14
click at [428, 308] on label "14" at bounding box center [438, 309] width 47 height 14
click at [481, 304] on label "15" at bounding box center [486, 309] width 47 height 14
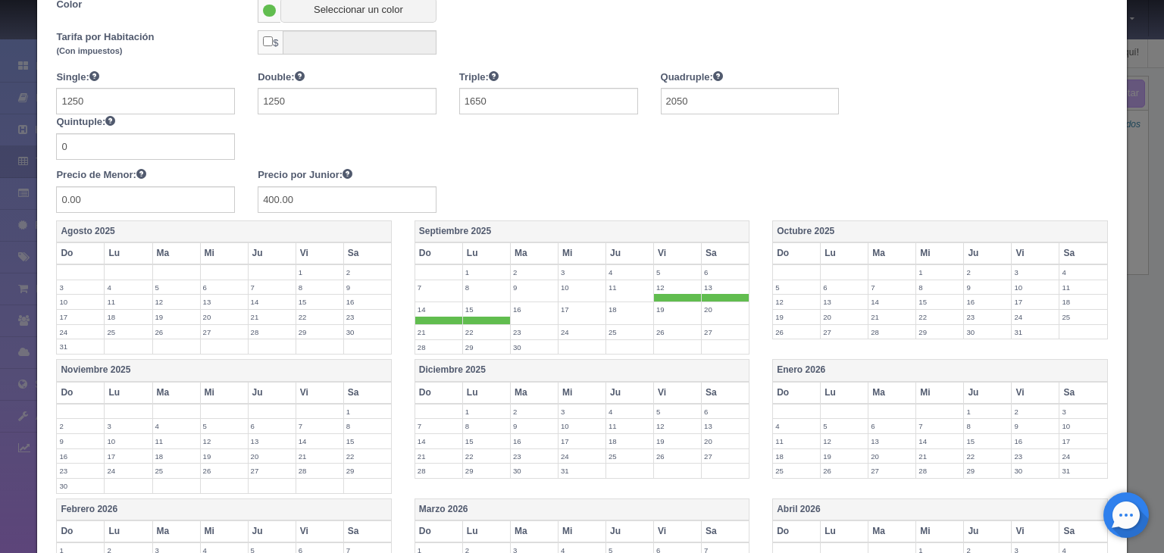
click at [543, 311] on label "16" at bounding box center [534, 309] width 47 height 14
click at [574, 309] on label "17" at bounding box center [581, 309] width 47 height 14
click at [613, 310] on label "18" at bounding box center [629, 309] width 47 height 14
click at [673, 305] on label "19" at bounding box center [677, 309] width 47 height 14
click at [719, 309] on label "20" at bounding box center [725, 309] width 47 height 14
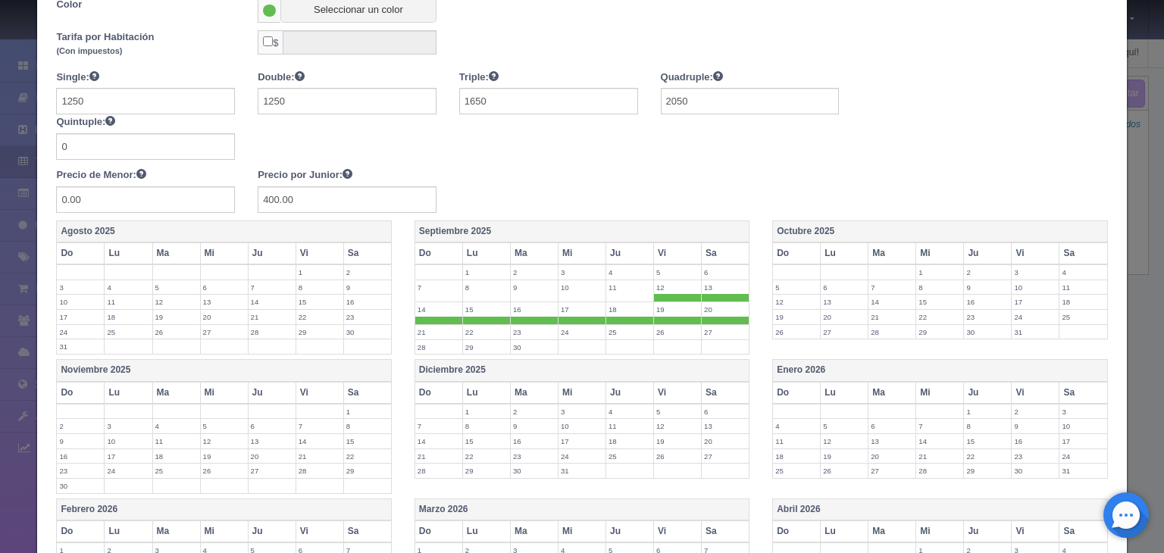
click at [702, 326] on label "27" at bounding box center [725, 332] width 47 height 14
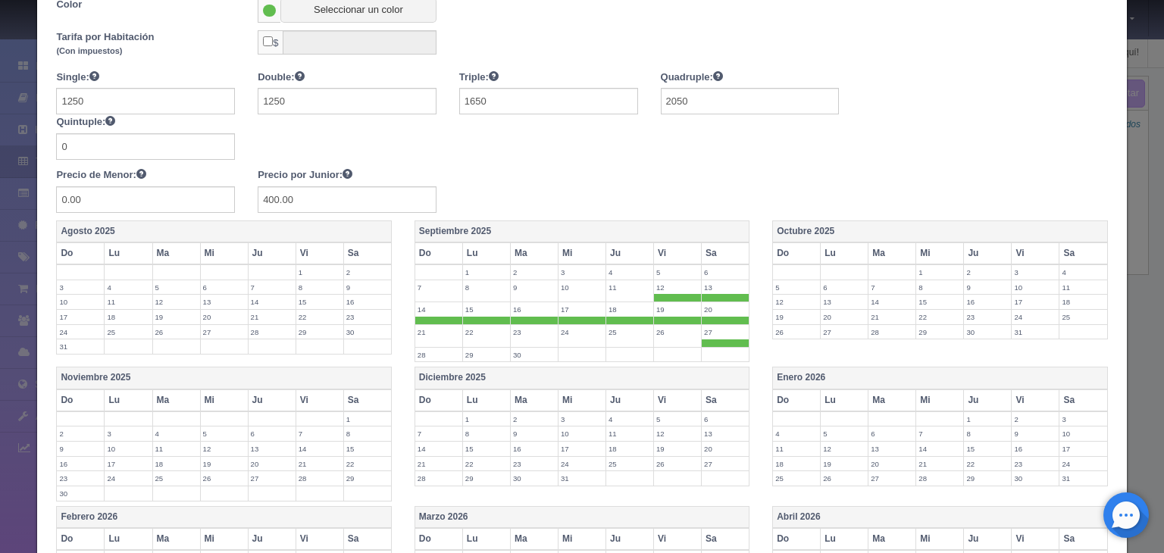
click at [663, 328] on label "26" at bounding box center [677, 332] width 47 height 14
click at [624, 331] on label "25" at bounding box center [629, 332] width 47 height 14
click at [524, 349] on label "30" at bounding box center [534, 355] width 47 height 14
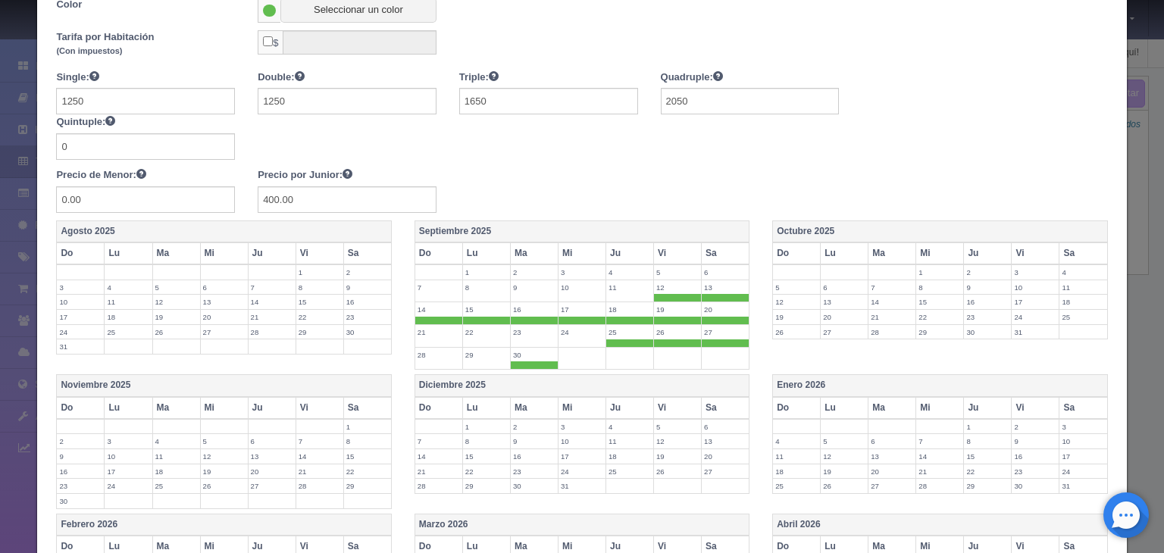
click at [533, 332] on label "23" at bounding box center [534, 332] width 47 height 14
click at [569, 330] on label "24" at bounding box center [581, 332] width 47 height 14
click at [476, 328] on label "22" at bounding box center [486, 332] width 47 height 14
click at [477, 348] on label "29" at bounding box center [486, 355] width 47 height 14
click at [436, 351] on label "28" at bounding box center [438, 355] width 47 height 14
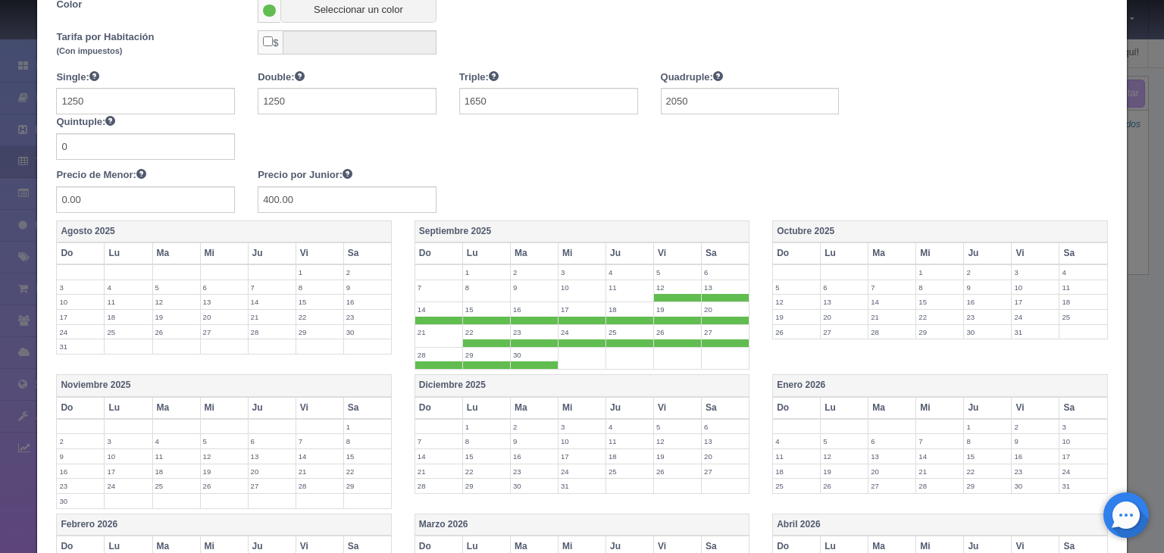
click at [430, 333] on label "21" at bounding box center [438, 332] width 47 height 14
click at [924, 265] on label "1" at bounding box center [939, 272] width 47 height 14
click at [980, 267] on label "2" at bounding box center [987, 272] width 47 height 14
click at [1021, 274] on label "3" at bounding box center [1035, 272] width 47 height 14
click at [1068, 270] on label "4" at bounding box center [1082, 272] width 47 height 14
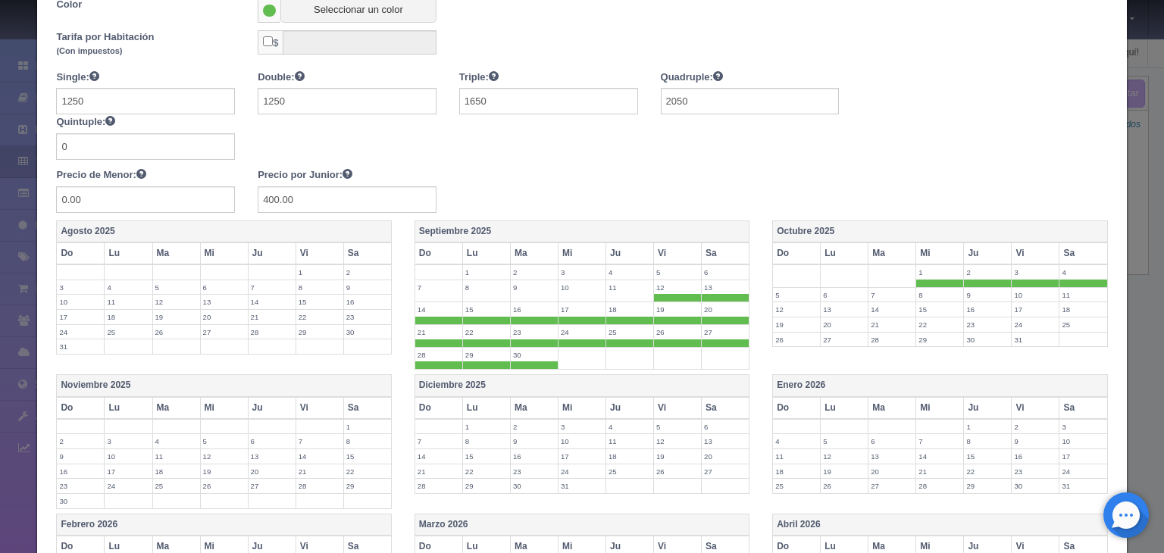
click at [779, 292] on label "5" at bounding box center [796, 295] width 47 height 14
click at [837, 296] on label "6" at bounding box center [844, 295] width 47 height 14
click at [869, 297] on label "7" at bounding box center [891, 295] width 47 height 14
click at [927, 299] on td "8" at bounding box center [940, 298] width 48 height 23
click at [784, 311] on label "12" at bounding box center [796, 317] width 47 height 14
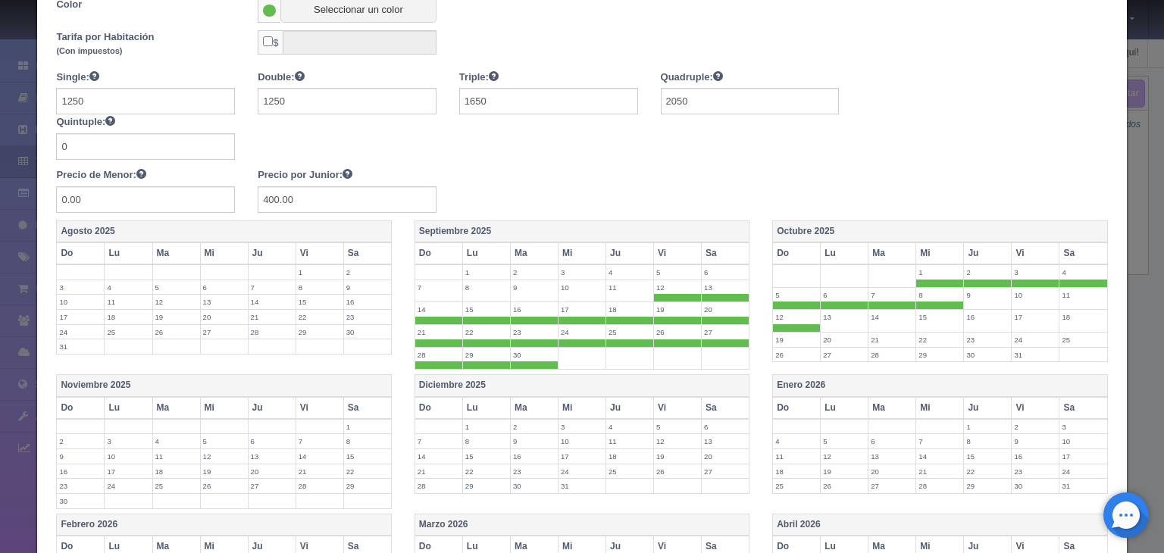
click at [823, 311] on label "13" at bounding box center [844, 317] width 47 height 14
click at [883, 315] on label "14" at bounding box center [891, 317] width 47 height 14
click at [925, 316] on label "15" at bounding box center [939, 317] width 47 height 14
click at [977, 318] on label "16" at bounding box center [987, 317] width 47 height 14
click at [783, 337] on label "19" at bounding box center [796, 340] width 47 height 14
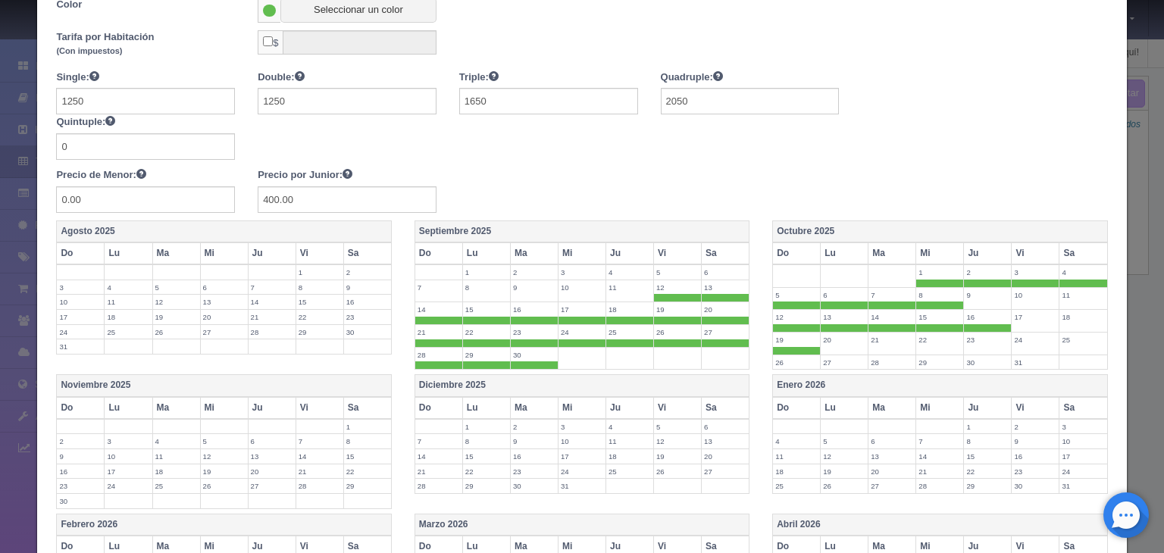
click at [837, 341] on label "20" at bounding box center [844, 340] width 47 height 14
click at [880, 338] on label "21" at bounding box center [891, 340] width 47 height 14
click at [916, 340] on label "22" at bounding box center [939, 340] width 47 height 14
click at [970, 337] on label "23" at bounding box center [987, 340] width 47 height 14
click at [784, 355] on label "26" at bounding box center [796, 362] width 47 height 14
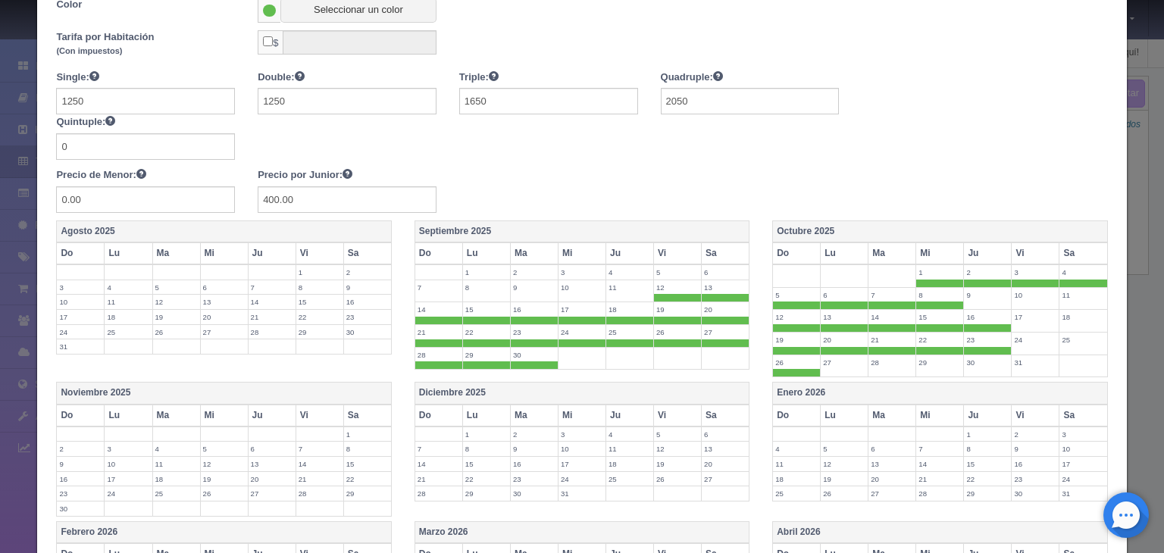
click at [849, 359] on label "27" at bounding box center [844, 362] width 47 height 14
click at [882, 361] on label "28" at bounding box center [891, 362] width 47 height 14
click at [924, 364] on label "29" at bounding box center [939, 362] width 47 height 14
click at [977, 364] on label "30" at bounding box center [987, 362] width 47 height 14
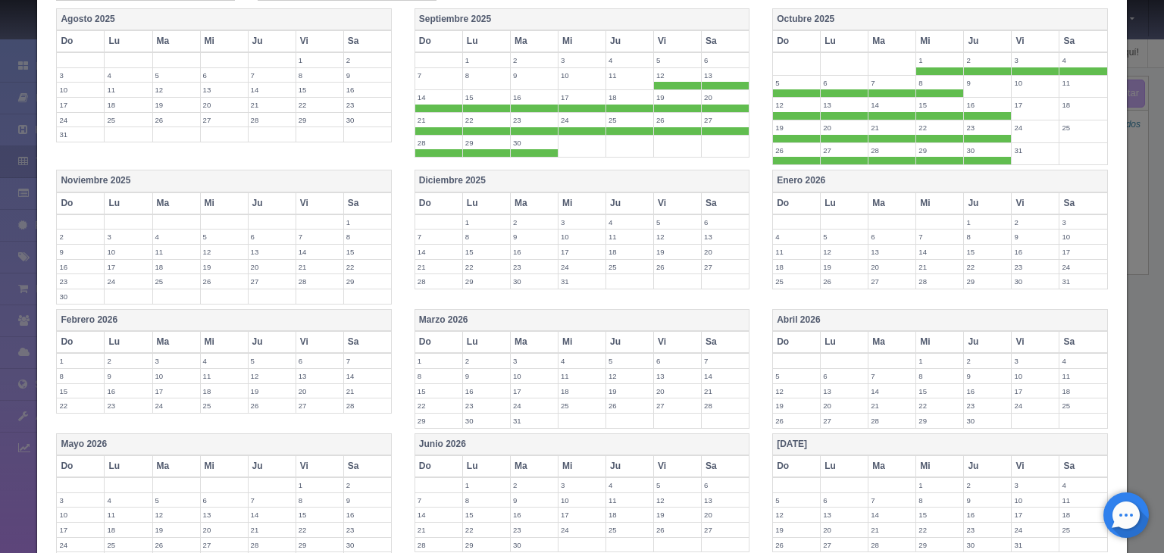
scroll to position [585, 0]
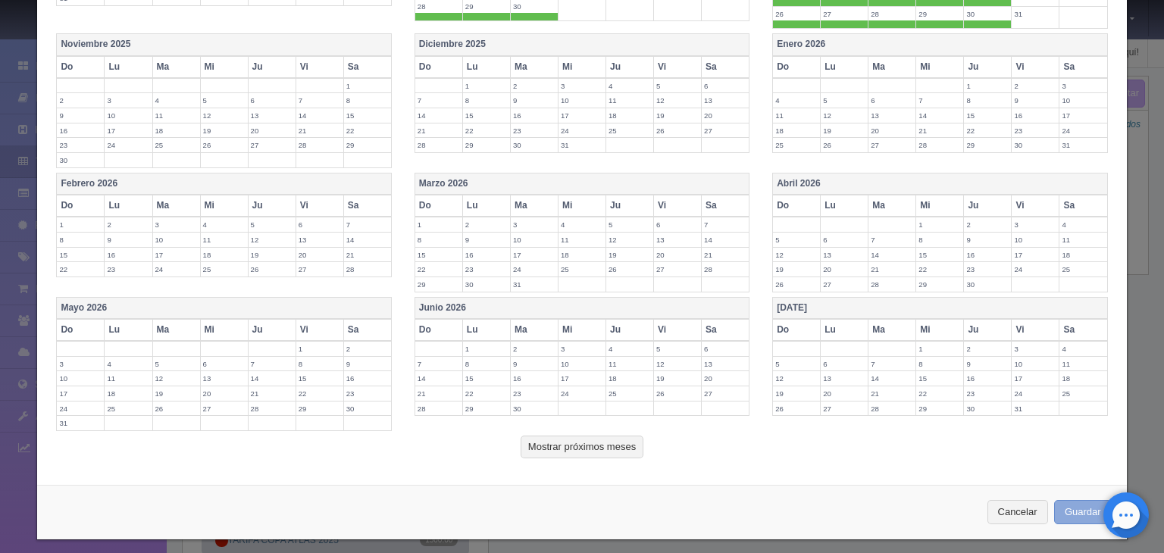
click at [1065, 503] on button "Guardar" at bounding box center [1083, 512] width 58 height 25
